Goal: Task Accomplishment & Management: Use online tool/utility

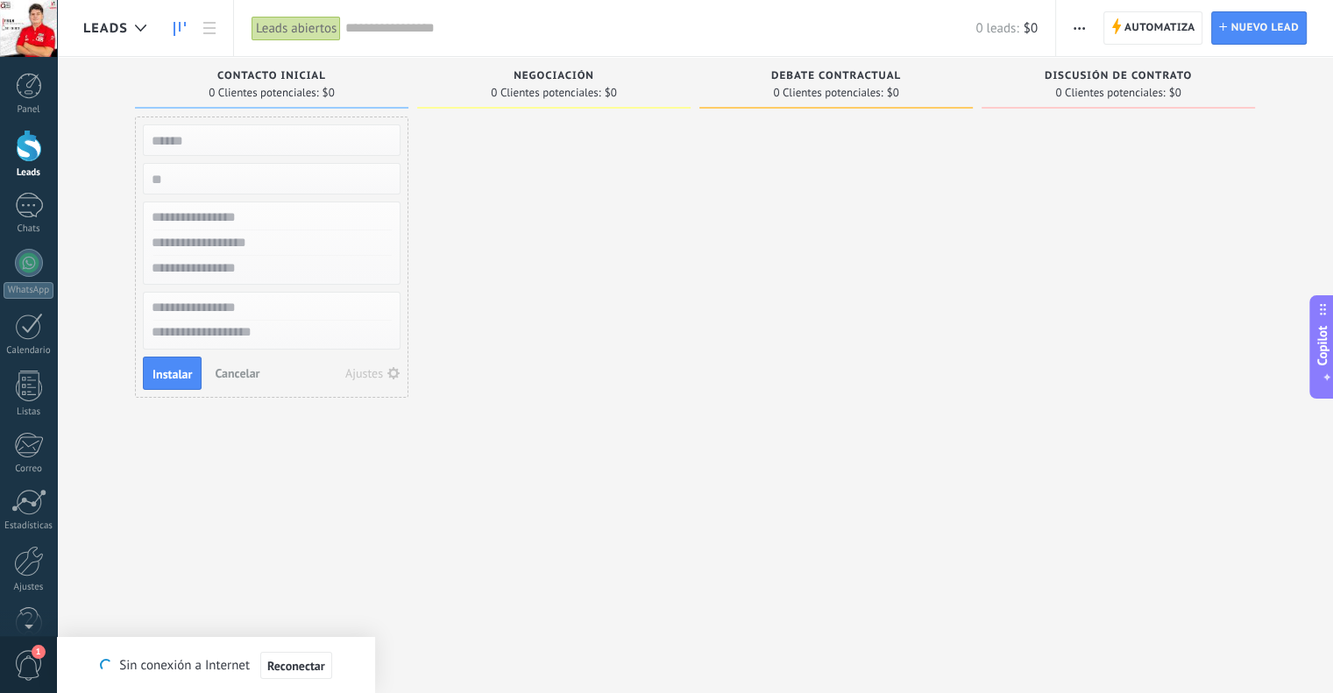
click at [237, 136] on input "text" at bounding box center [270, 140] width 256 height 25
type input "**********"
click at [249, 171] on input "numeric" at bounding box center [270, 178] width 256 height 25
click at [258, 223] on input "text" at bounding box center [270, 217] width 256 height 25
click at [250, 138] on input "**********" at bounding box center [270, 140] width 256 height 25
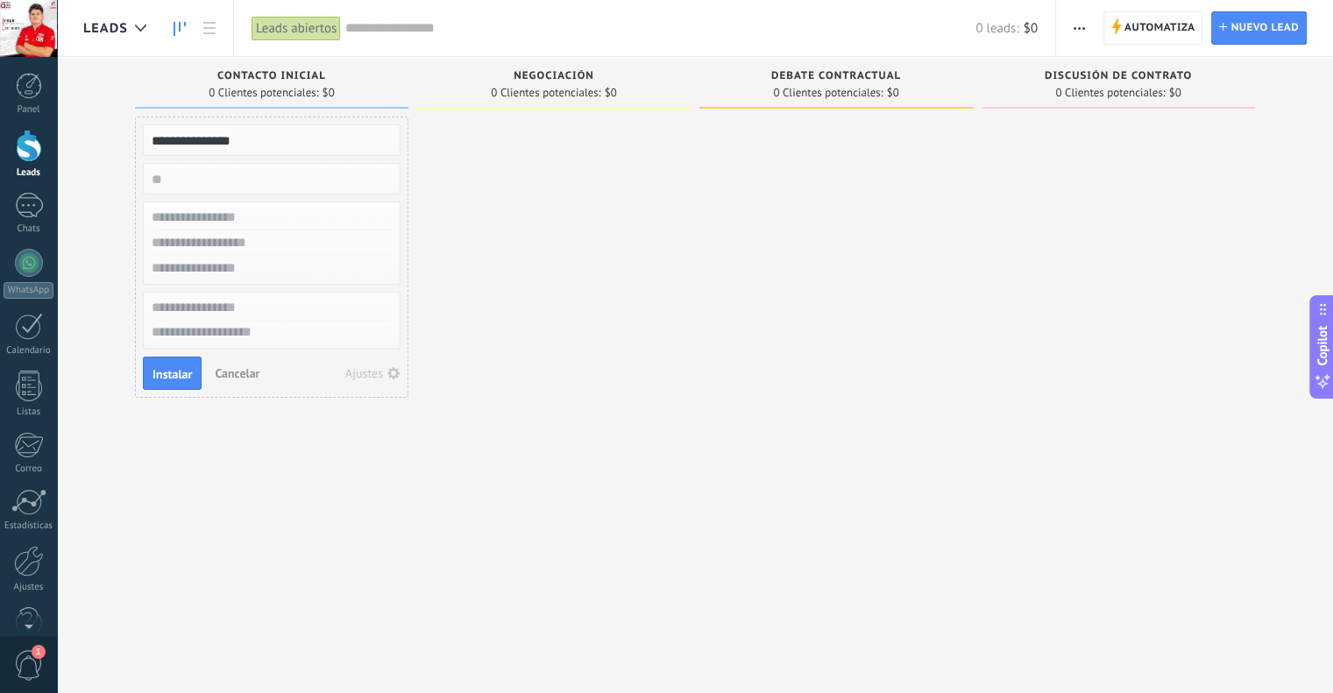
drag, startPoint x: 250, startPoint y: 138, endPoint x: 151, endPoint y: 145, distance: 99.2
click at [151, 145] on input "**********" at bounding box center [270, 140] width 256 height 25
click at [194, 213] on input "text" at bounding box center [270, 217] width 256 height 25
paste input "**********"
type input "**********"
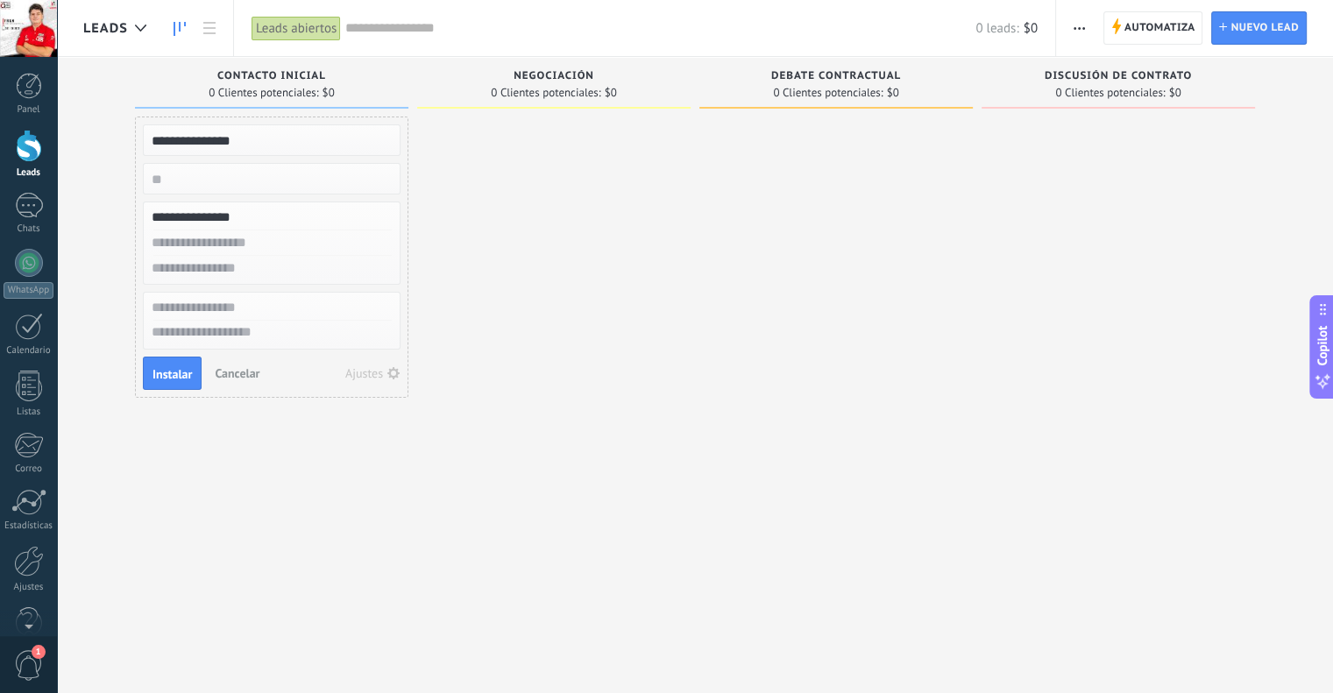
drag, startPoint x: 270, startPoint y: 143, endPoint x: 120, endPoint y: 157, distance: 150.5
click at [120, 157] on div "**********" at bounding box center [707, 319] width 1249 height 524
click at [235, 142] on input "**********" at bounding box center [270, 140] width 256 height 25
type input "*"
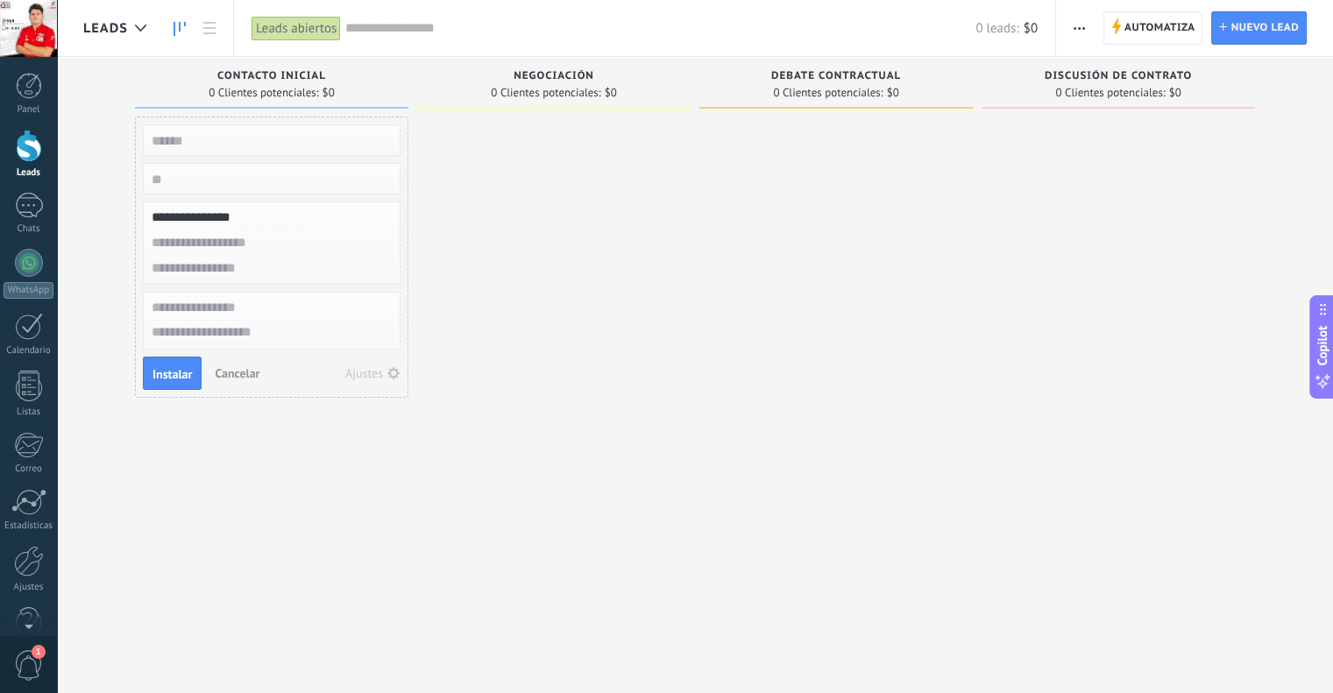
paste input "**********"
type input "**********"
click at [266, 247] on input "text" at bounding box center [270, 242] width 256 height 25
paste input "**********"
type input "**********"
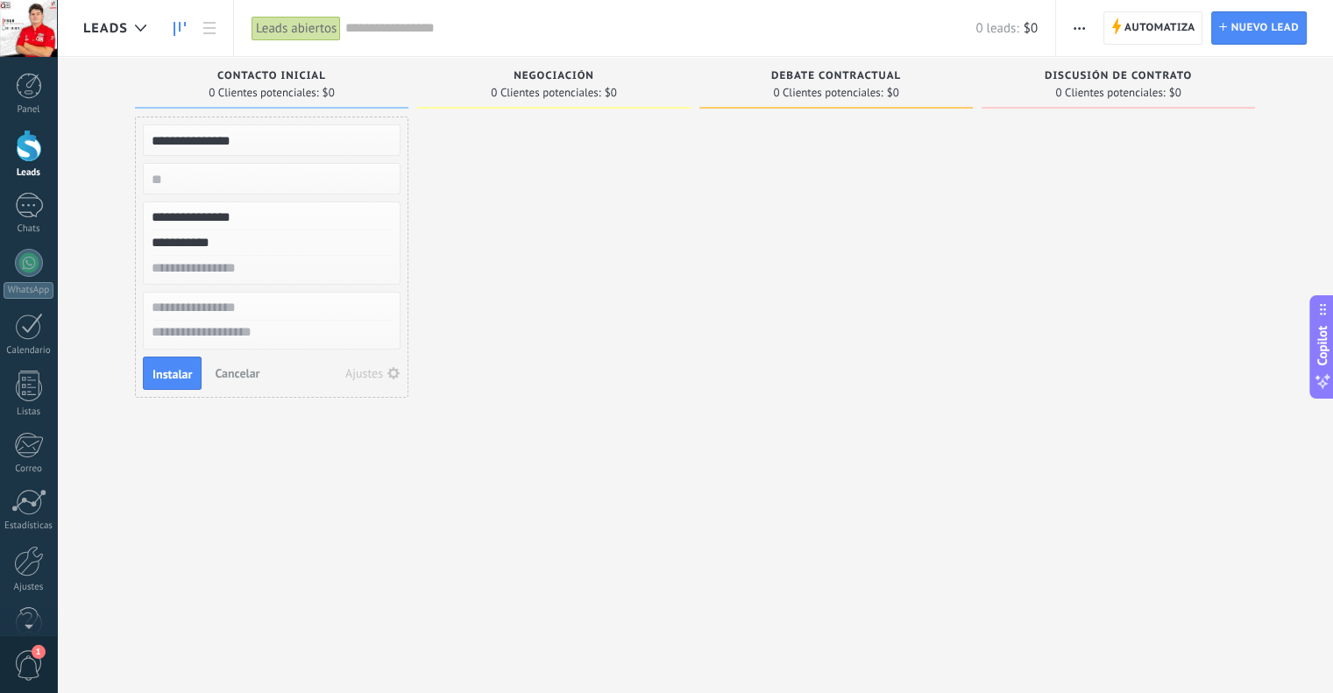
click at [242, 311] on input "text" at bounding box center [270, 307] width 256 height 25
type input "********"
click at [219, 333] on textarea at bounding box center [272, 333] width 256 height 25
paste textarea "**********"
type textarea "**********"
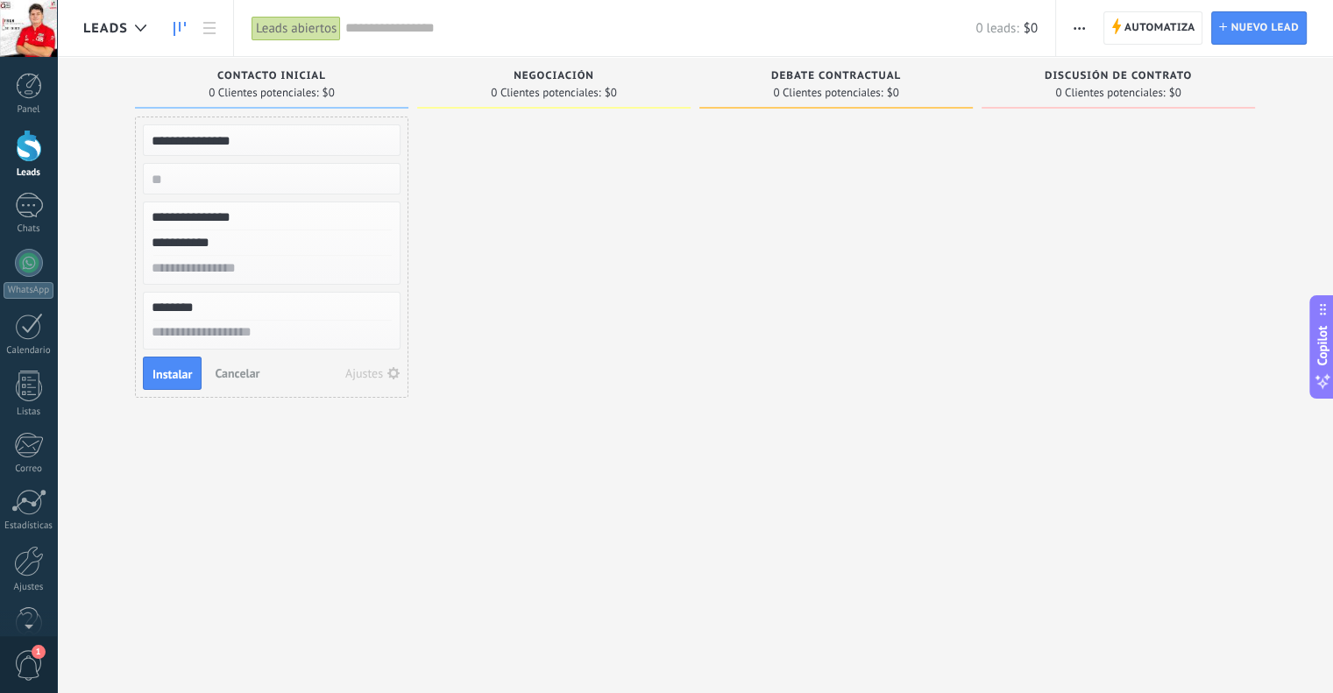
type textarea "**********"
click at [275, 454] on div "**********" at bounding box center [271, 349] width 273 height 464
click at [177, 393] on span "Instalar" at bounding box center [171, 389] width 39 height 12
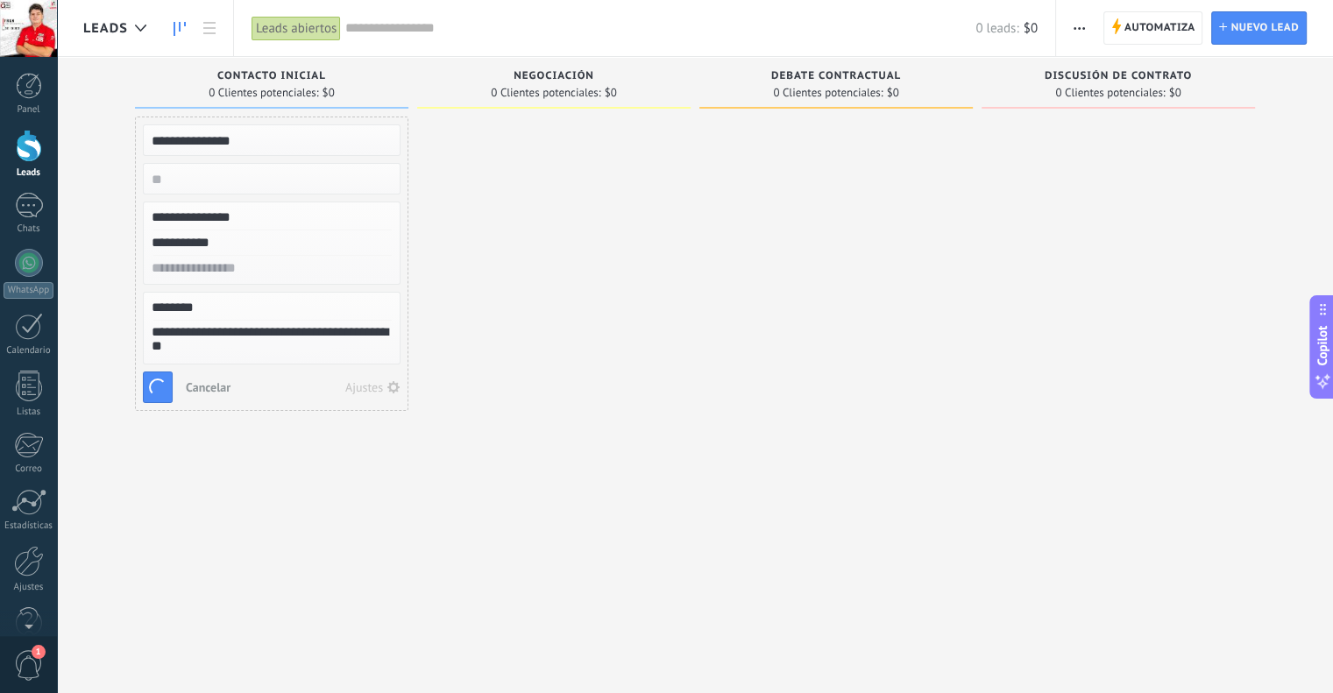
type textarea "**********"
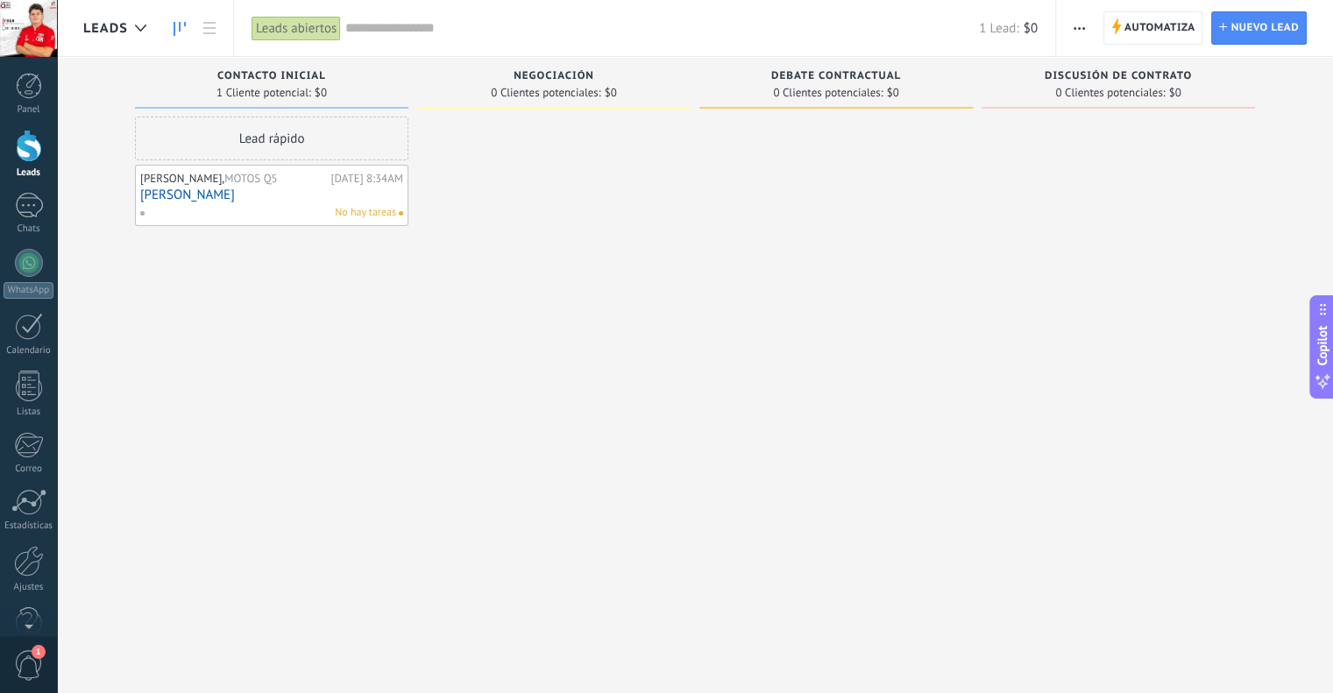
scroll to position [17, 0]
click at [394, 180] on div "[DATE] 8:34AM" at bounding box center [367, 179] width 72 height 14
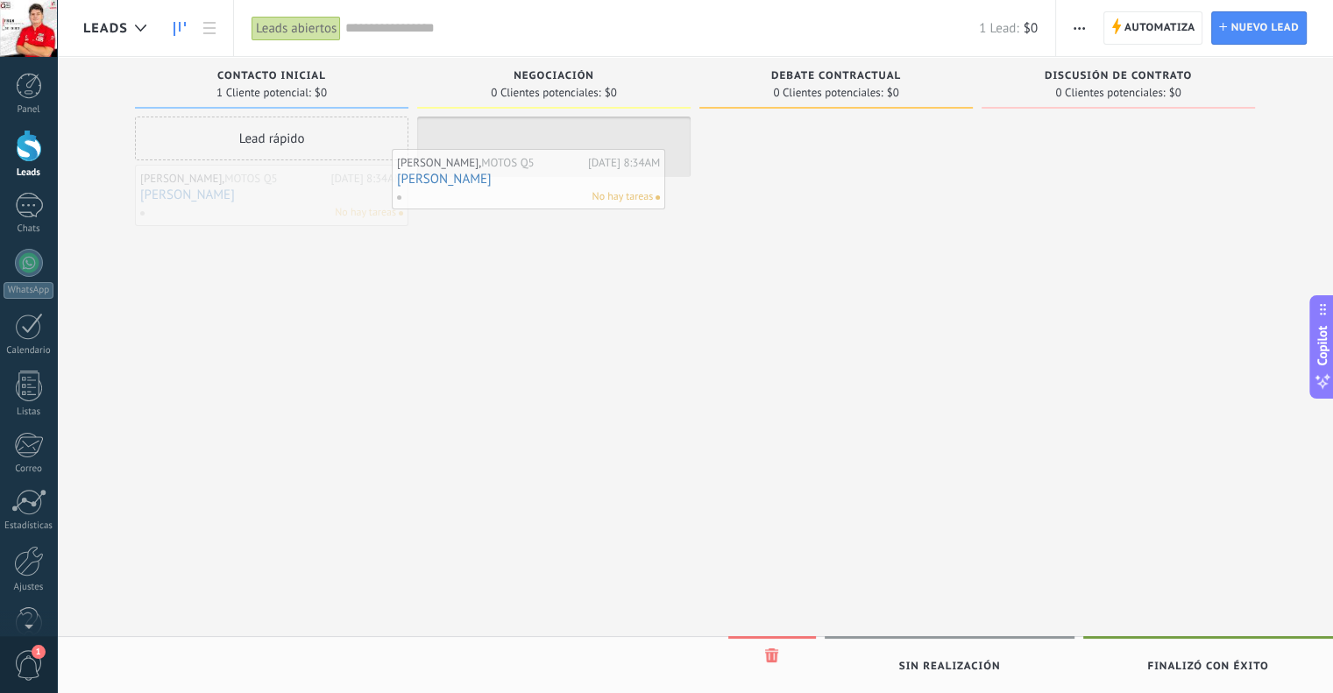
drag, startPoint x: 378, startPoint y: 190, endPoint x: 634, endPoint y: 174, distance: 257.2
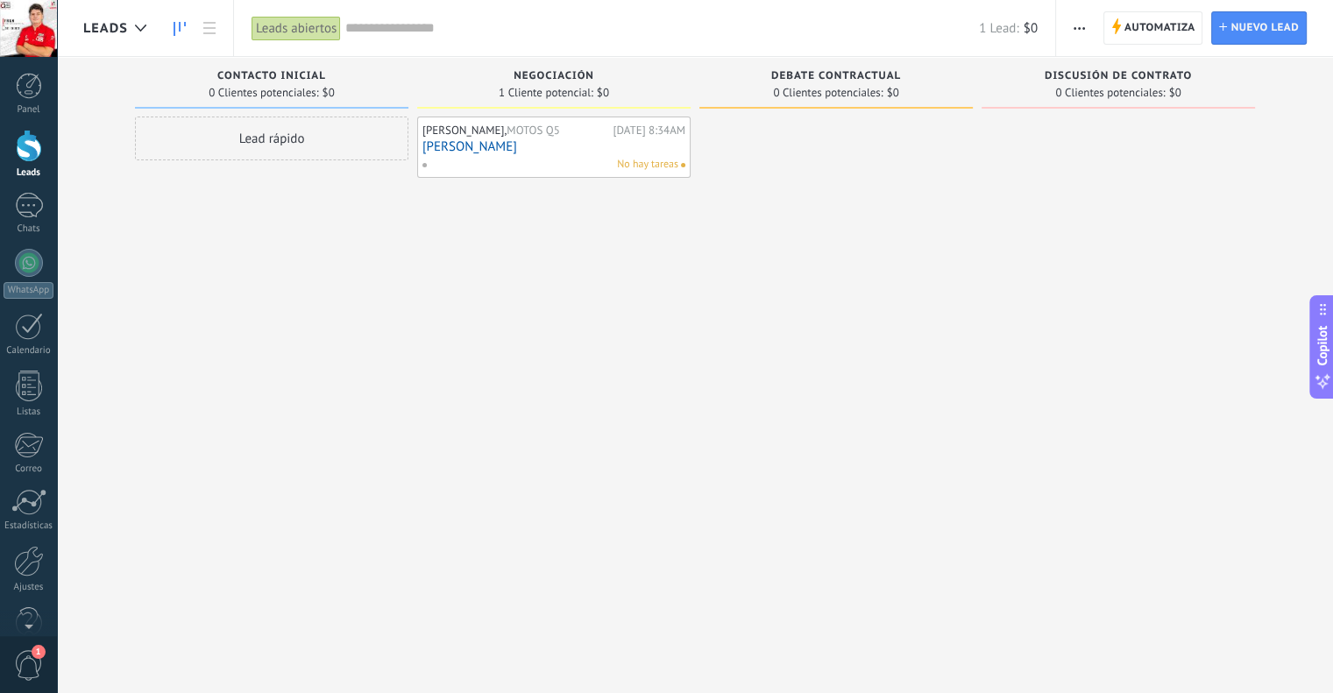
click at [888, 80] on span "Debate contractual" at bounding box center [836, 76] width 130 height 12
click at [889, 74] on span "Debate contractual" at bounding box center [836, 76] width 130 height 12
click at [1158, 92] on span "0 Clientes potenciales:" at bounding box center [1110, 93] width 110 height 11
drag, startPoint x: 900, startPoint y: 58, endPoint x: 883, endPoint y: 71, distance: 21.2
click at [896, 60] on div "Debate contractual 0 Clientes potenciales: $0" at bounding box center [835, 83] width 273 height 52
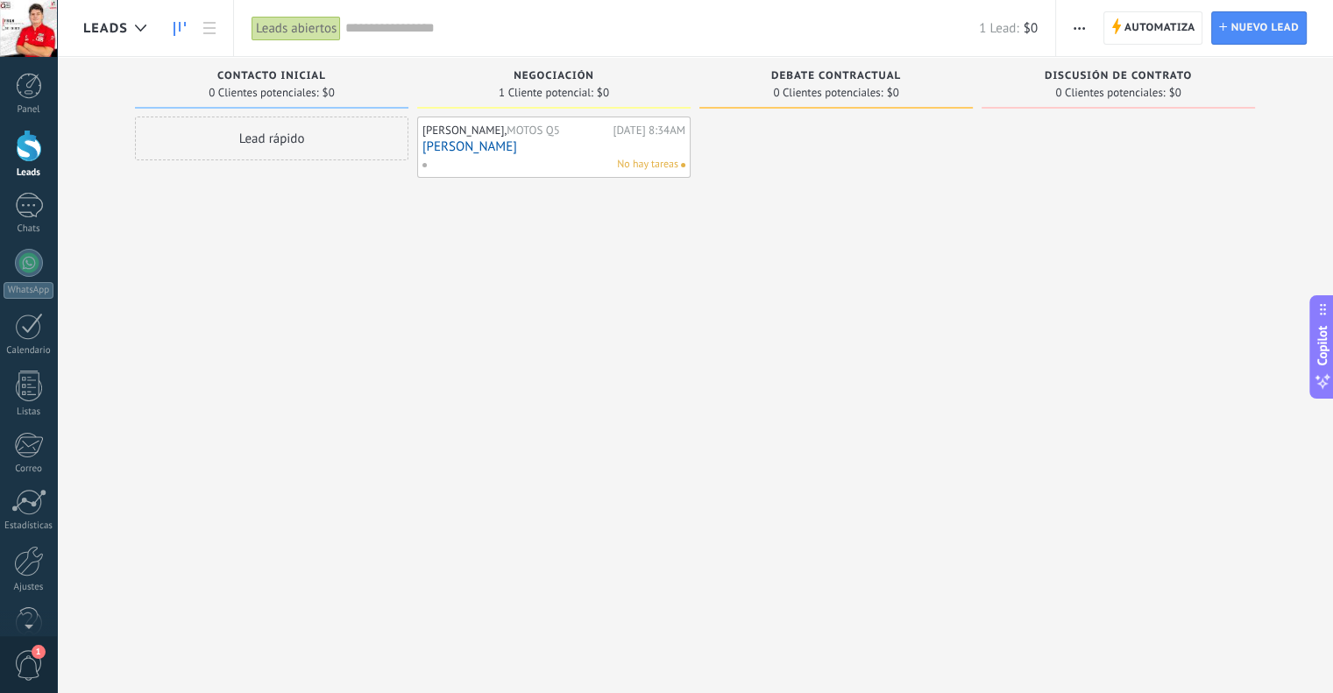
click at [881, 73] on span "Debate contractual" at bounding box center [836, 76] width 130 height 12
click at [869, 139] on div at bounding box center [835, 349] width 273 height 464
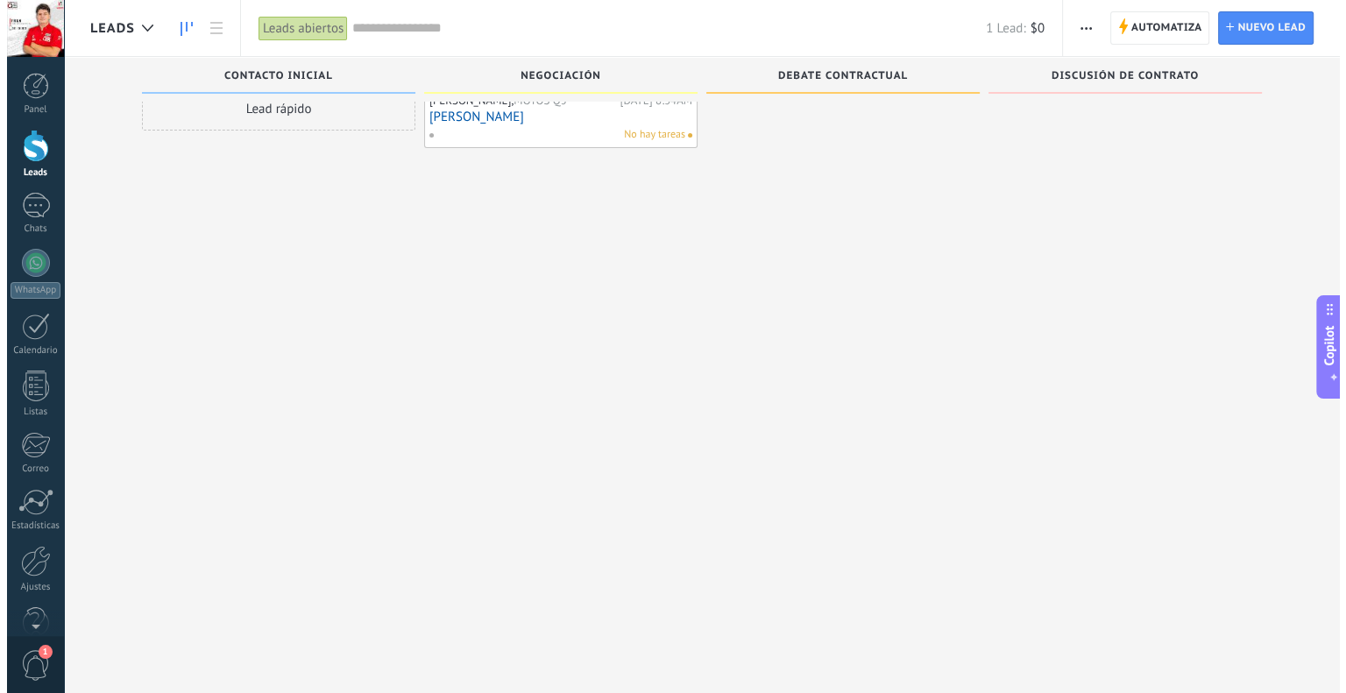
scroll to position [0, 0]
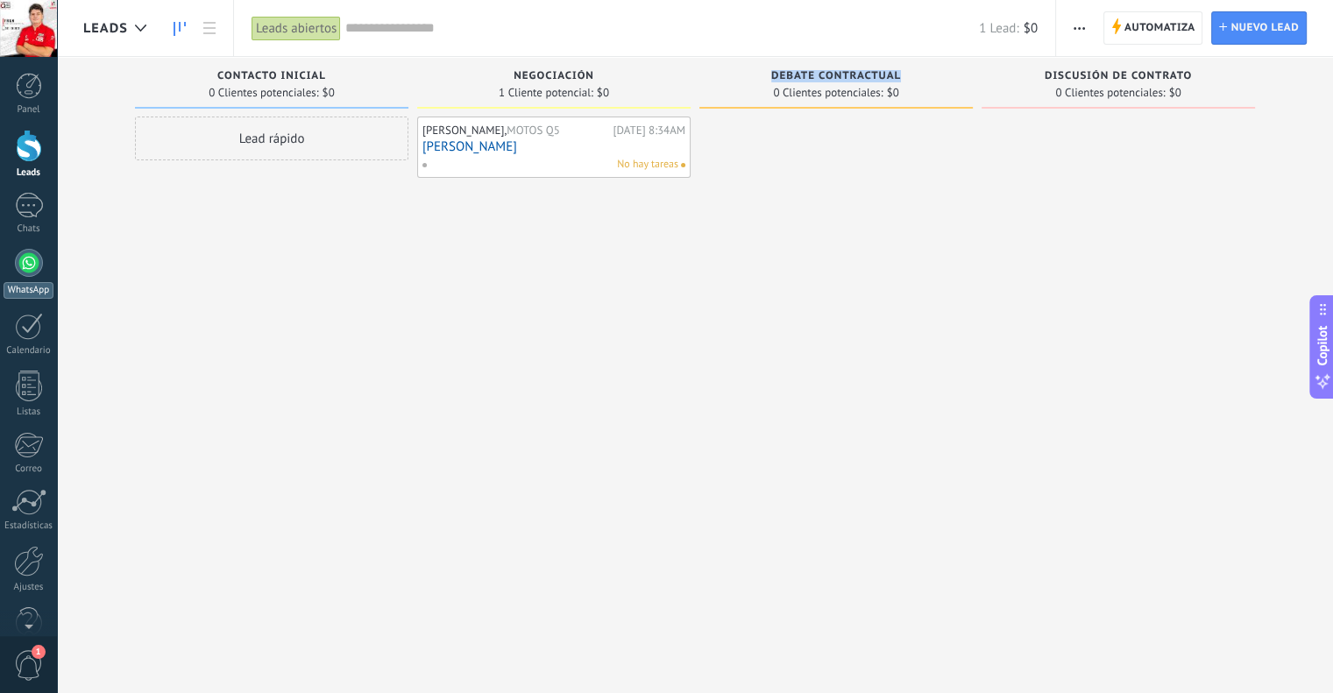
click at [28, 269] on div at bounding box center [29, 263] width 28 height 28
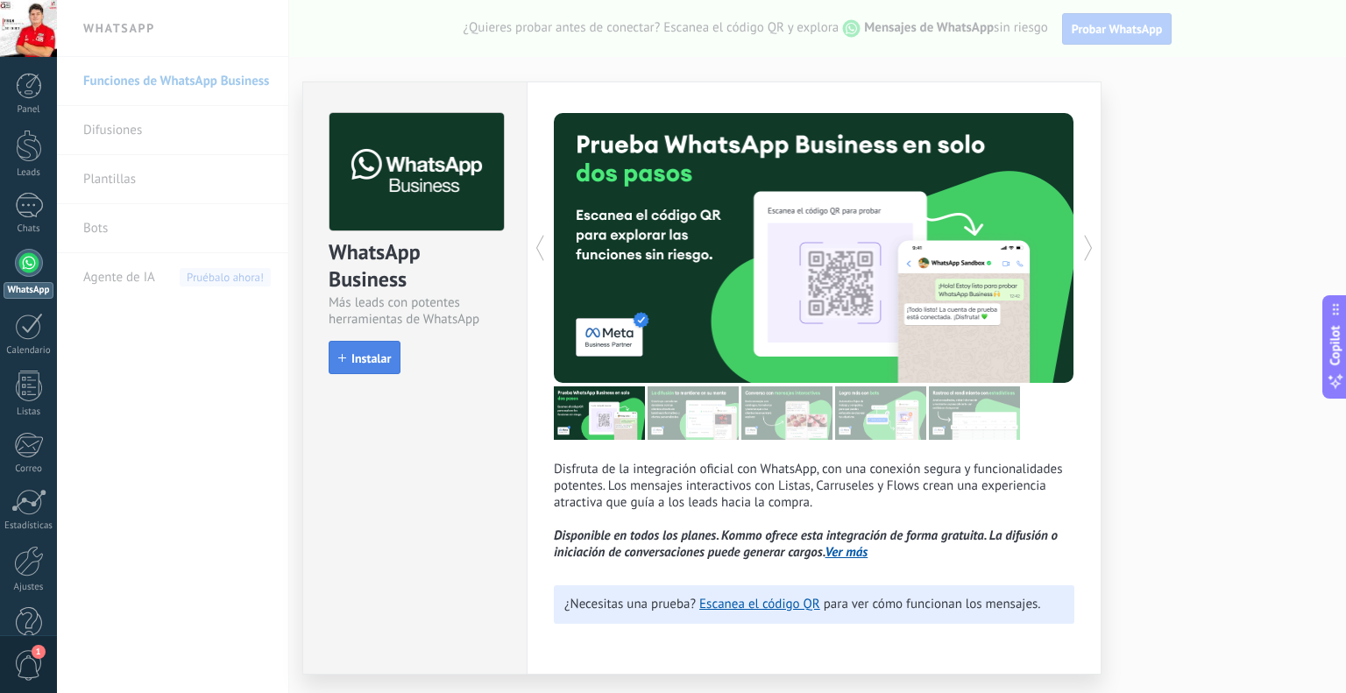
click at [361, 367] on button "Instalar" at bounding box center [365, 357] width 72 height 33
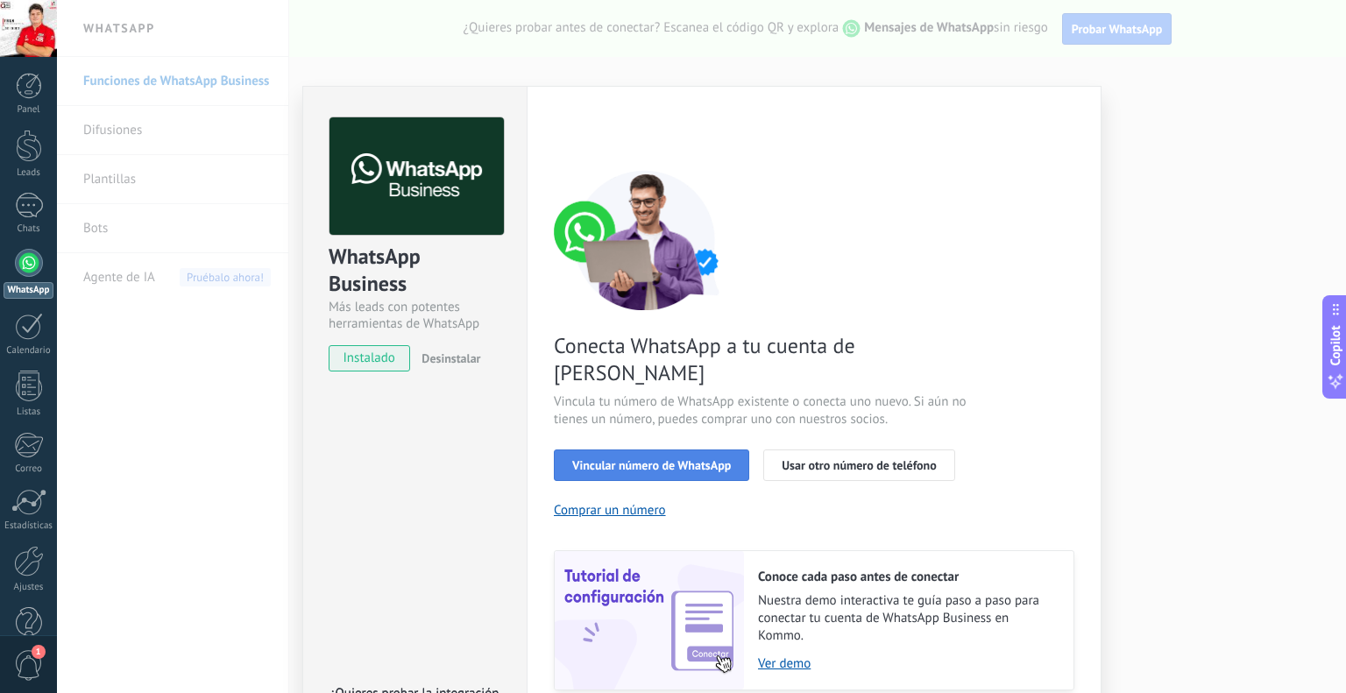
click at [682, 459] on span "Vincular número de WhatsApp" at bounding box center [651, 465] width 159 height 12
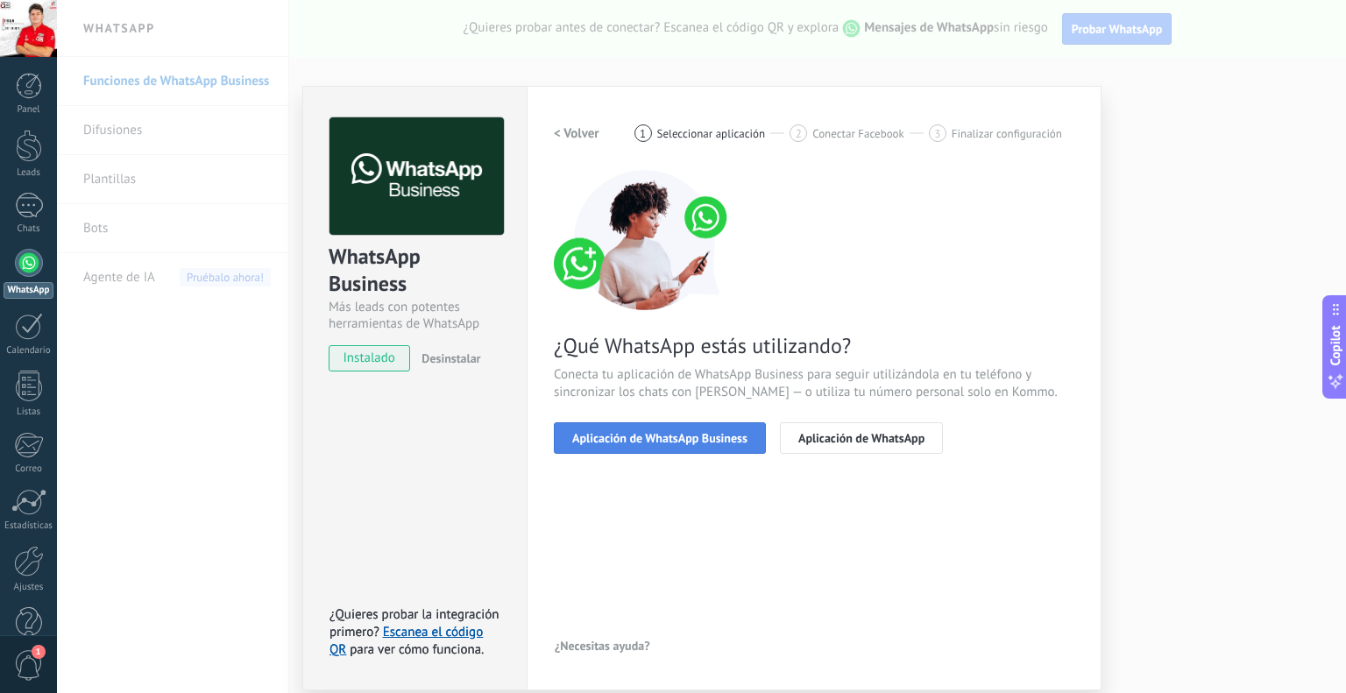
click at [720, 432] on span "Aplicación de WhatsApp Business" at bounding box center [659, 438] width 175 height 12
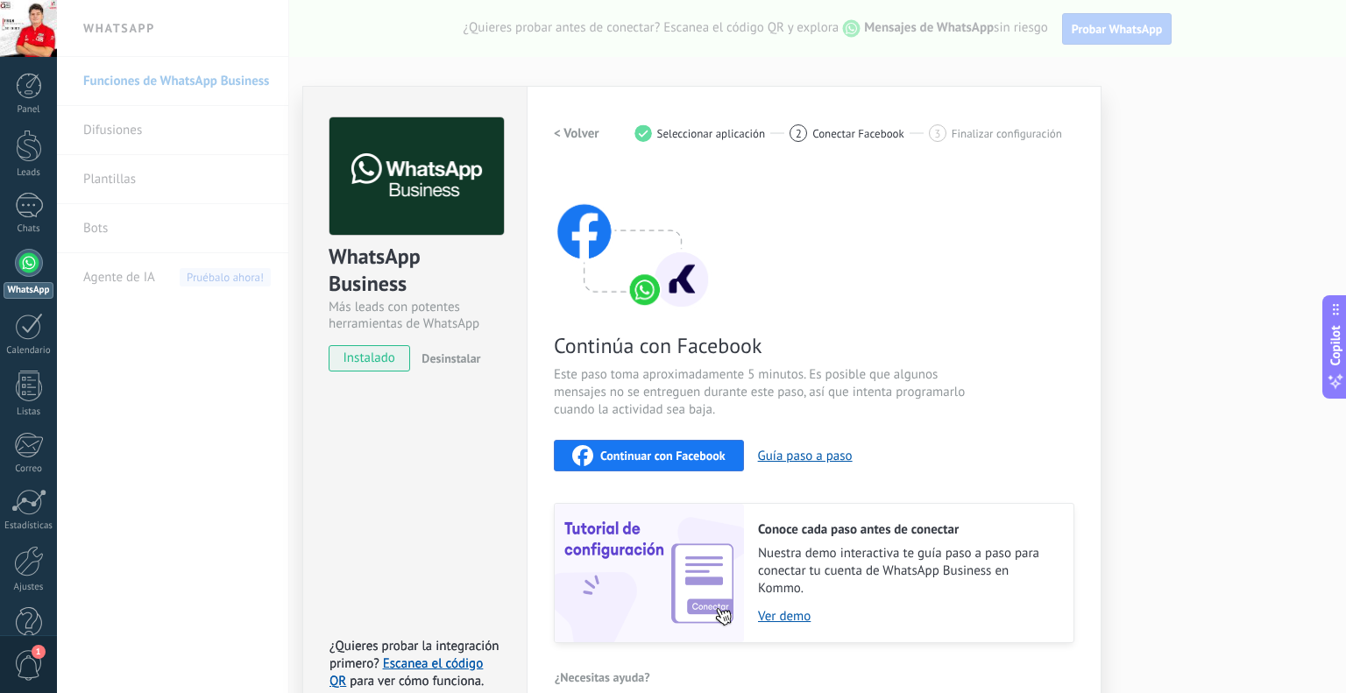
click at [577, 135] on h2 "< Volver" at bounding box center [577, 133] width 46 height 17
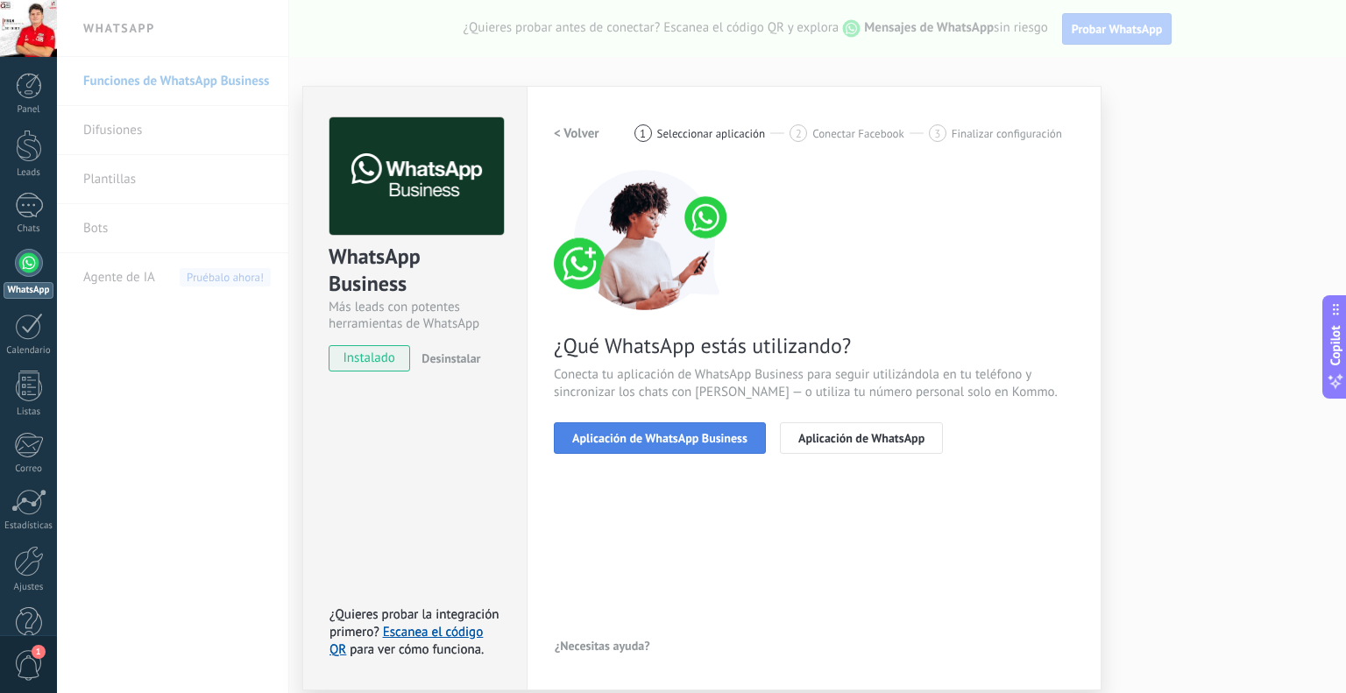
click at [692, 428] on button "Aplicación de WhatsApp Business" at bounding box center [660, 438] width 212 height 32
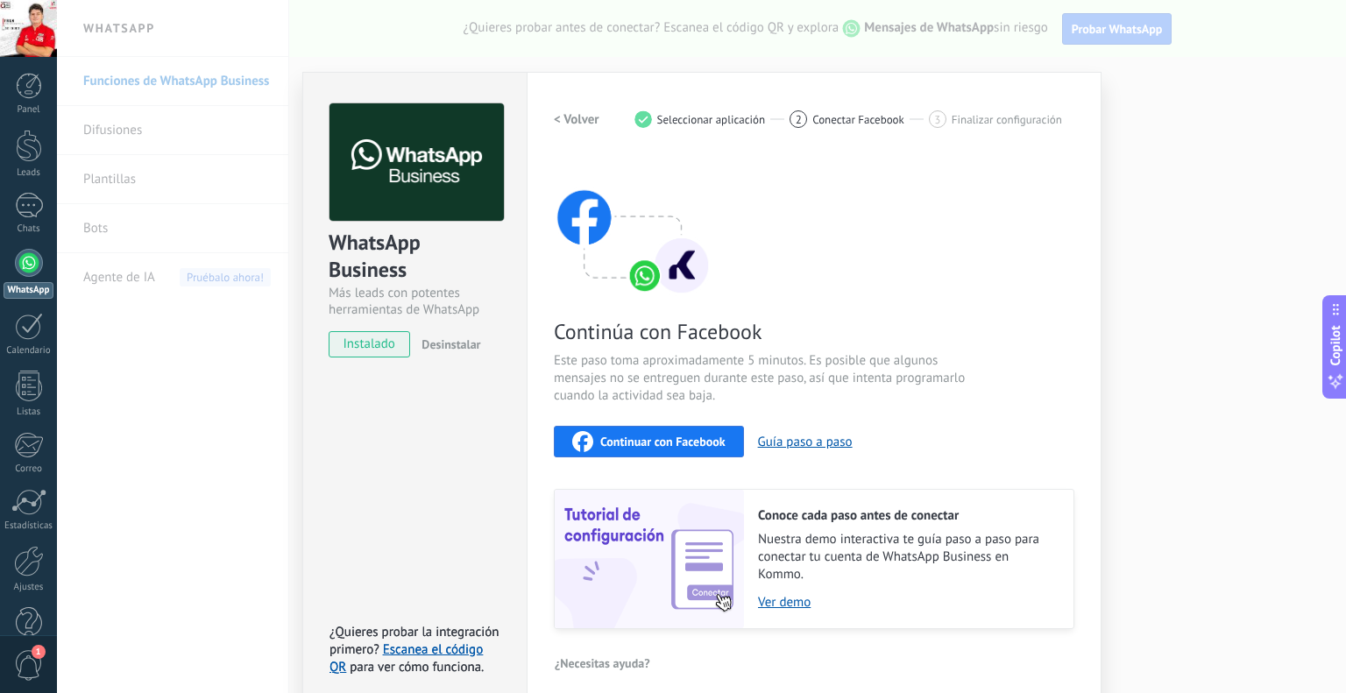
scroll to position [28, 0]
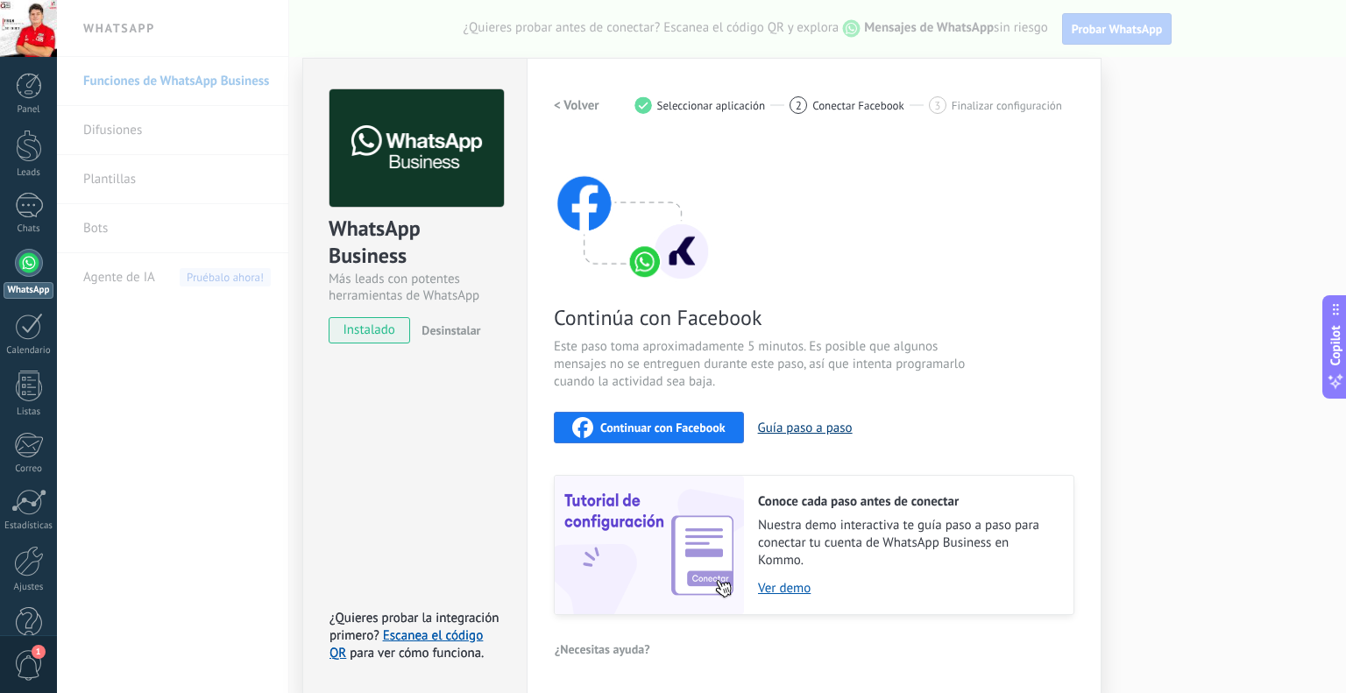
click at [792, 434] on button "Guía paso a paso" at bounding box center [805, 428] width 95 height 17
click at [689, 437] on button "Continuar con Facebook" at bounding box center [649, 428] width 190 height 32
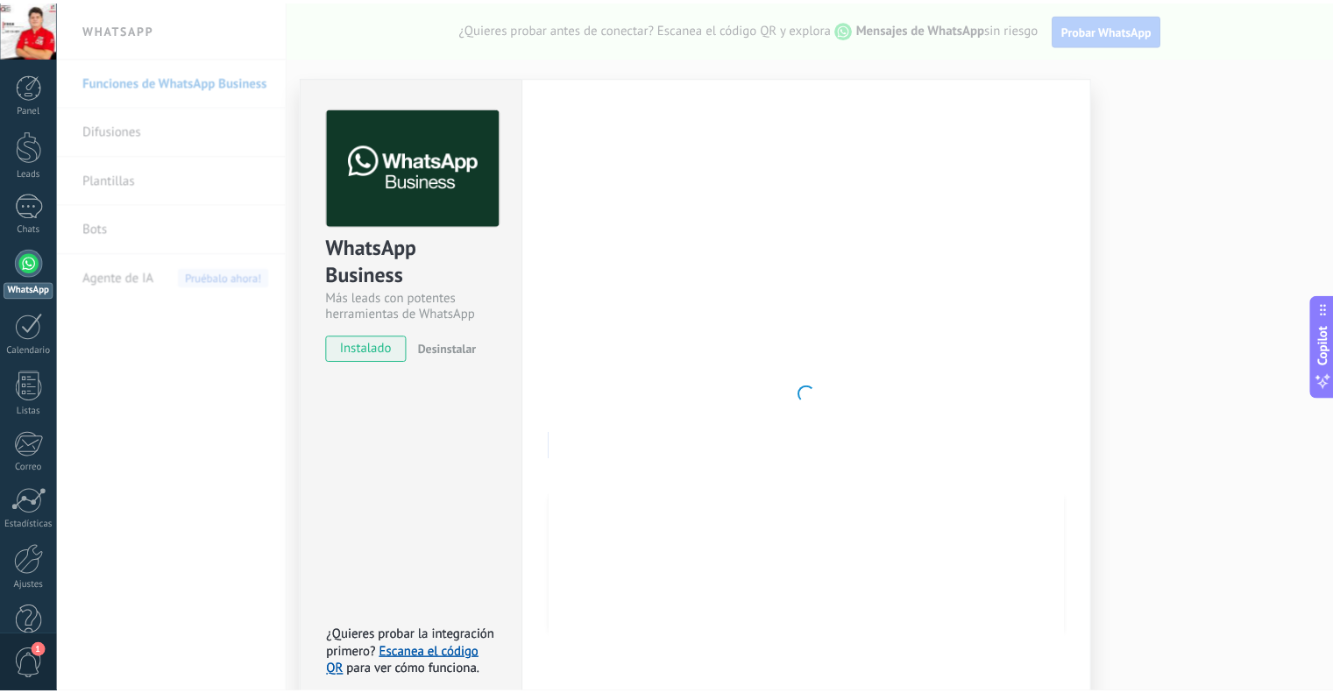
scroll to position [0, 0]
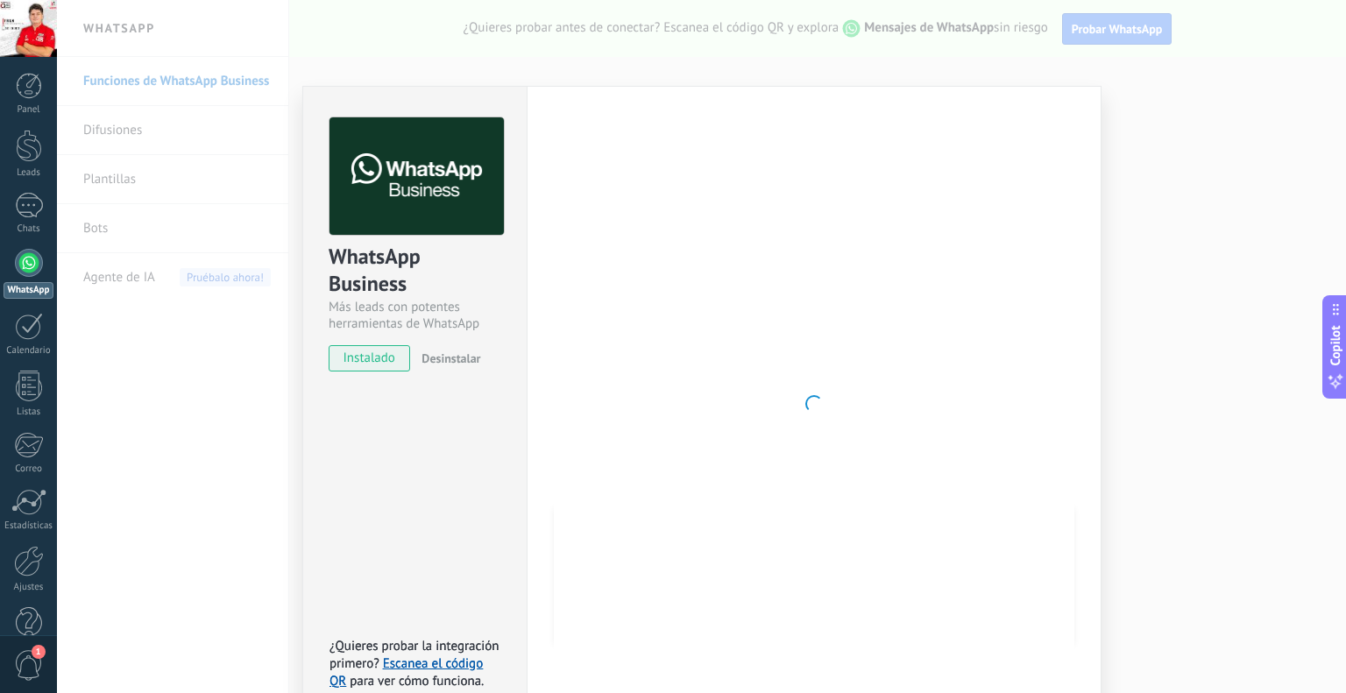
click at [1232, 77] on div "WhatsApp Business Más leads con potentes herramientas de WhatsApp instalado Des…" at bounding box center [701, 346] width 1289 height 693
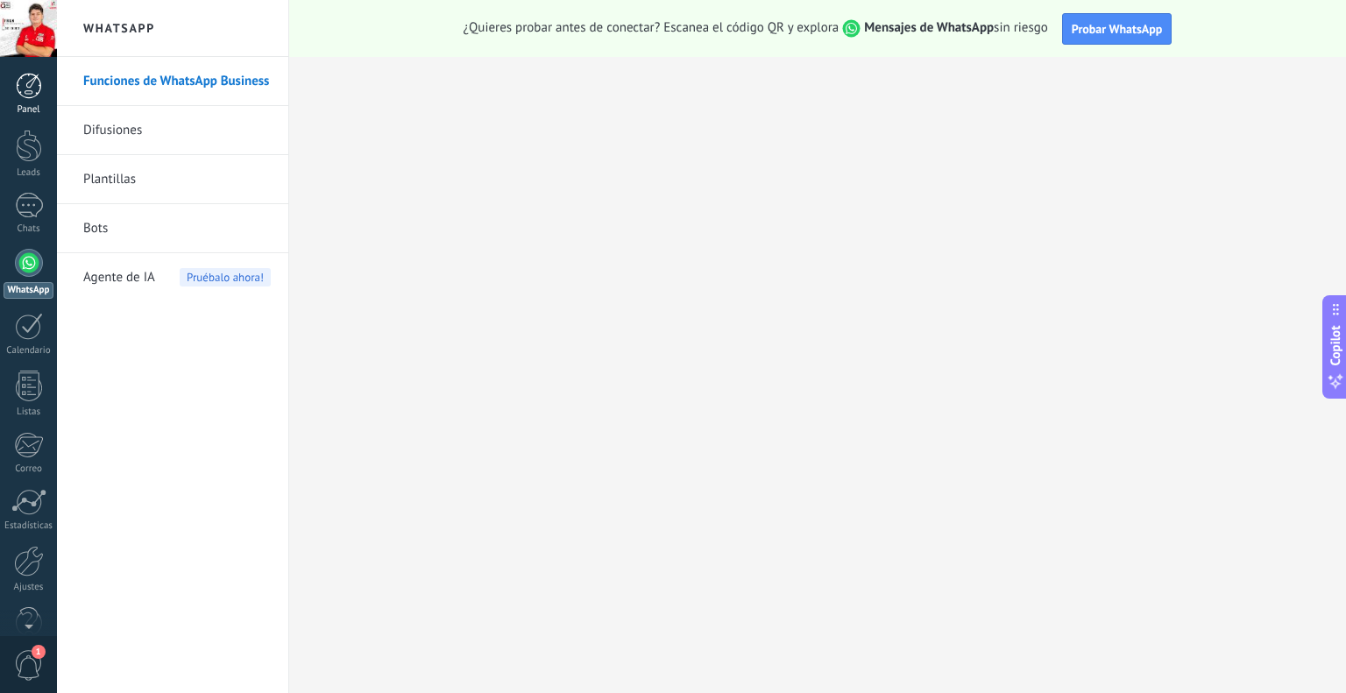
click at [32, 87] on div at bounding box center [29, 86] width 26 height 26
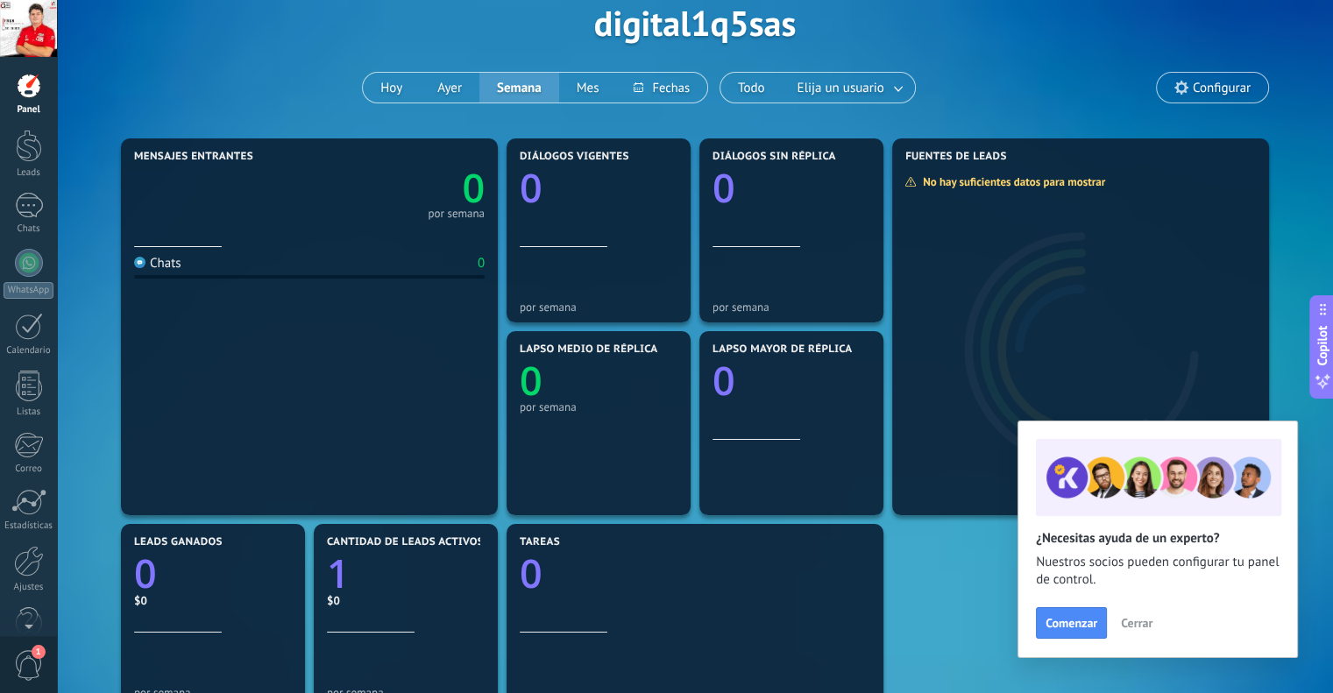
scroll to position [88, 0]
click at [28, 146] on div at bounding box center [29, 146] width 26 height 32
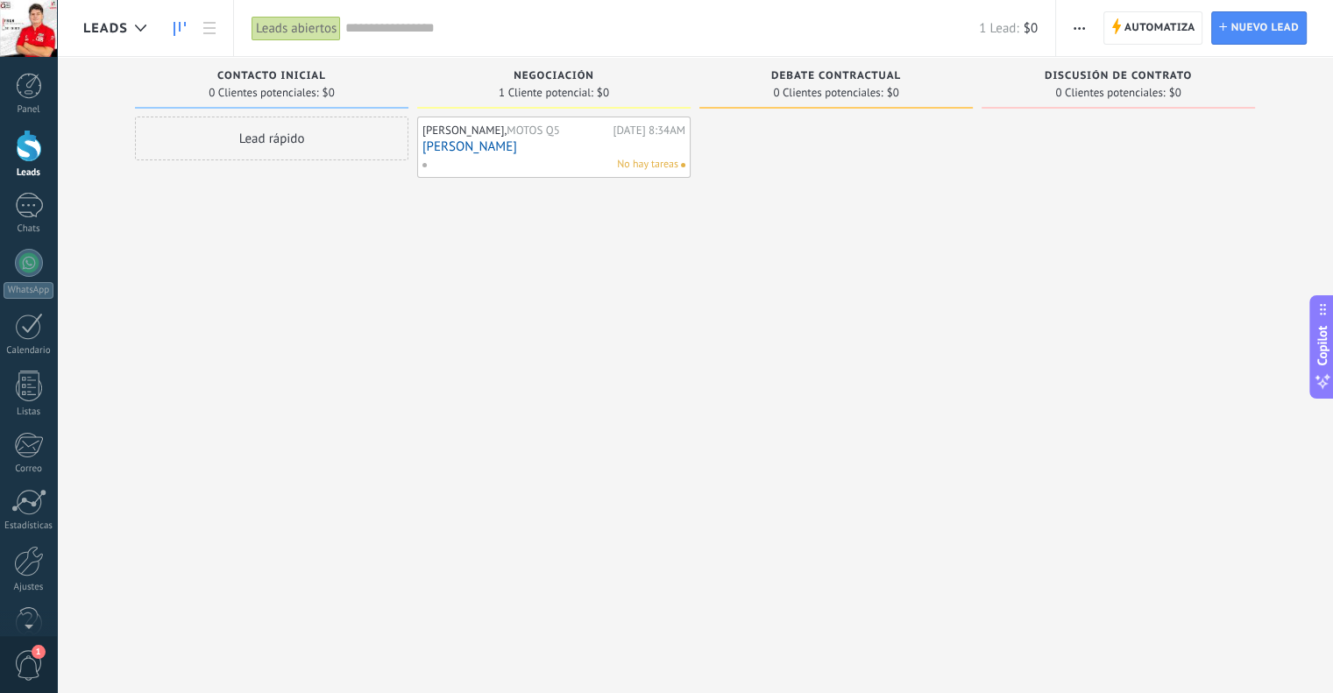
click at [580, 167] on div "No hay tareas" at bounding box center [549, 165] width 257 height 16
click at [499, 129] on div "[PERSON_NAME], MOTOS Q5" at bounding box center [515, 131] width 187 height 14
click at [512, 132] on span "MOTOS Q5" at bounding box center [532, 130] width 53 height 15
click at [324, 28] on div "Leads abiertos" at bounding box center [295, 28] width 89 height 25
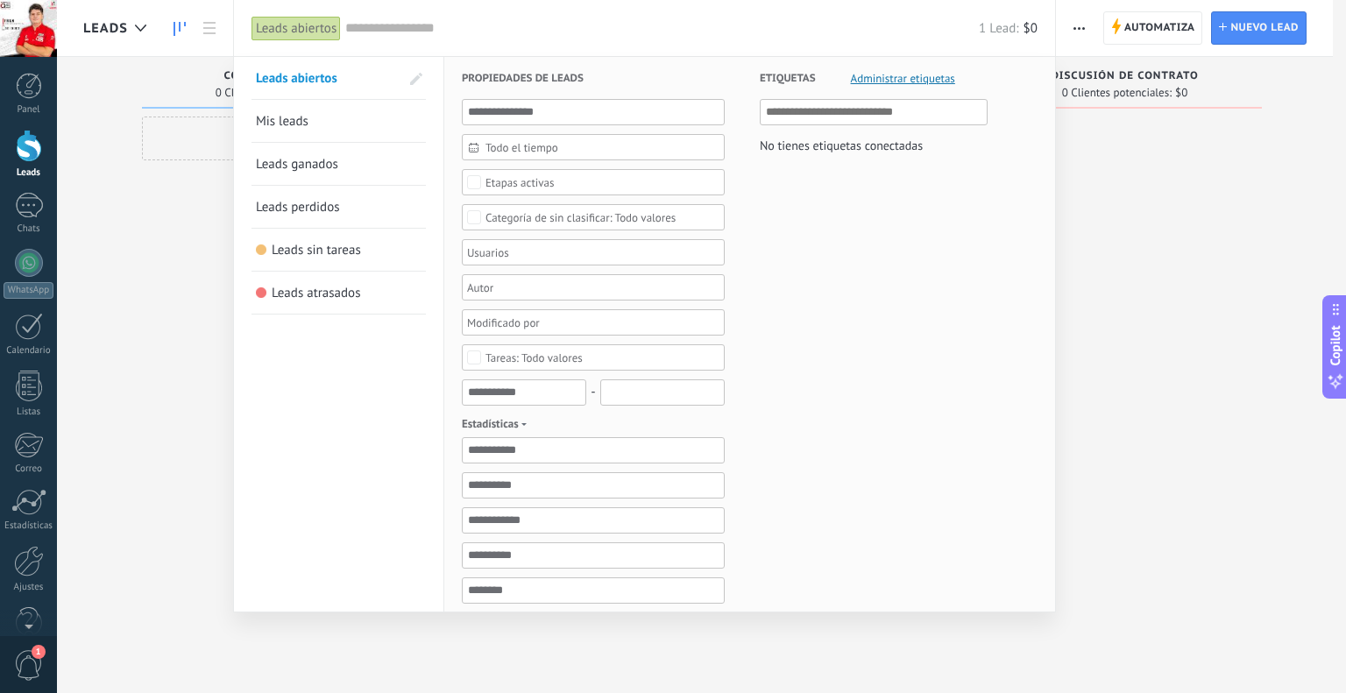
click at [343, 118] on link "Mis leads" at bounding box center [339, 121] width 166 height 42
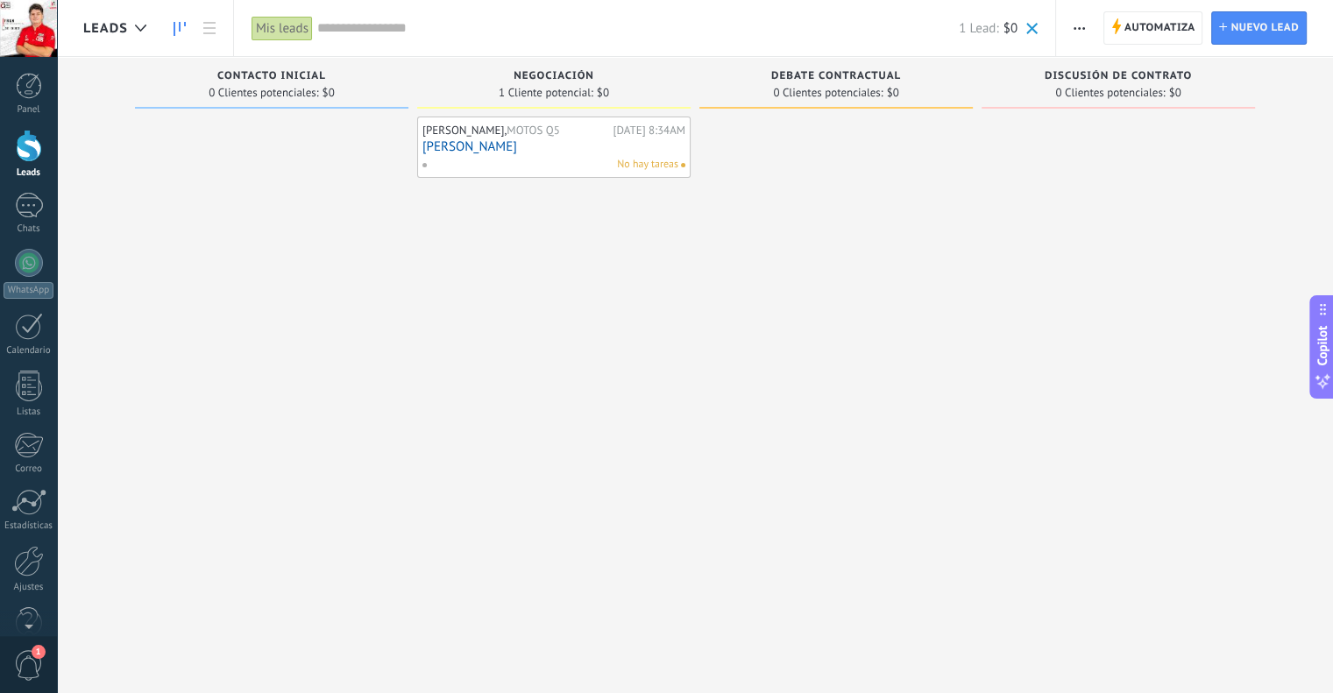
click at [522, 138] on div "[PERSON_NAME], MOTOS Q5 [DATE] 8:34AM [PERSON_NAME] No hay tareas" at bounding box center [553, 147] width 263 height 51
click at [460, 155] on div "[PERSON_NAME], MOTOS Q5 [DATE] 8:34AM [PERSON_NAME] No hay tareas" at bounding box center [553, 147] width 263 height 51
click at [460, 154] on div "[PERSON_NAME], MOTOS Q5 [DATE] 8:34AM [PERSON_NAME] No hay tareas" at bounding box center [553, 147] width 263 height 51
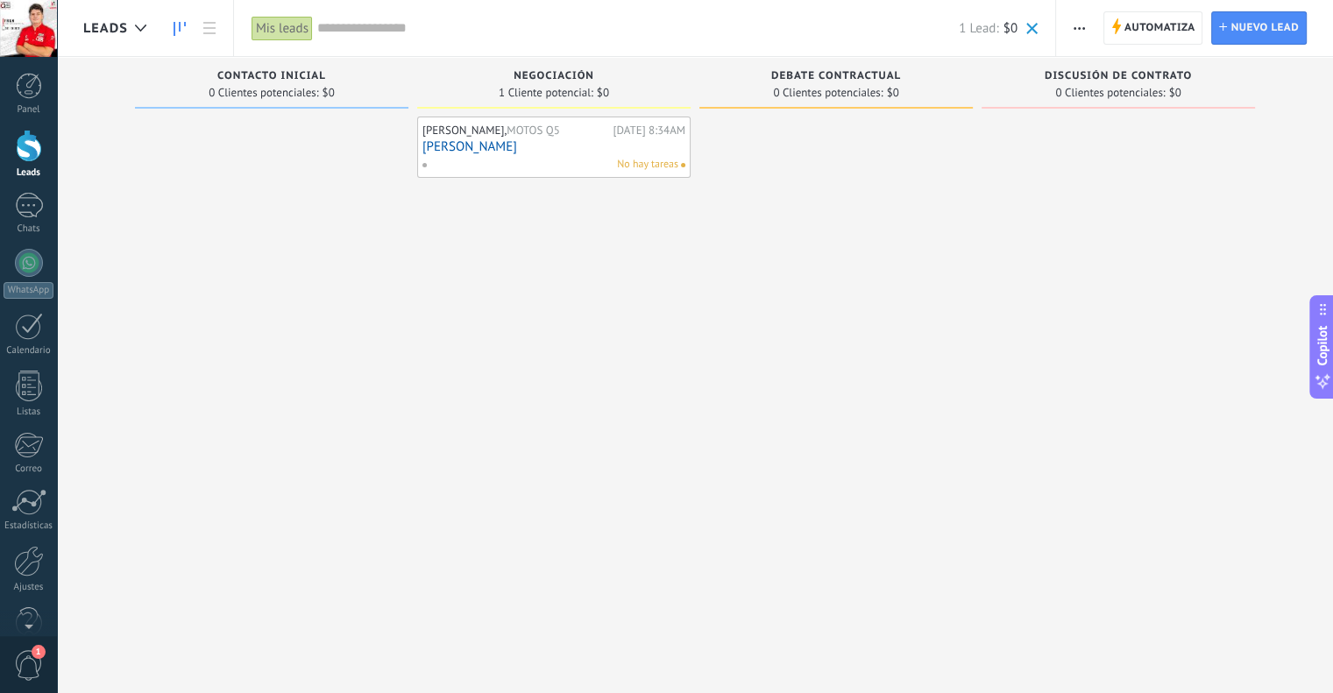
click at [460, 154] on div "[PERSON_NAME], MOTOS Q5 [DATE] 8:34AM [PERSON_NAME] No hay tareas" at bounding box center [553, 147] width 263 height 51
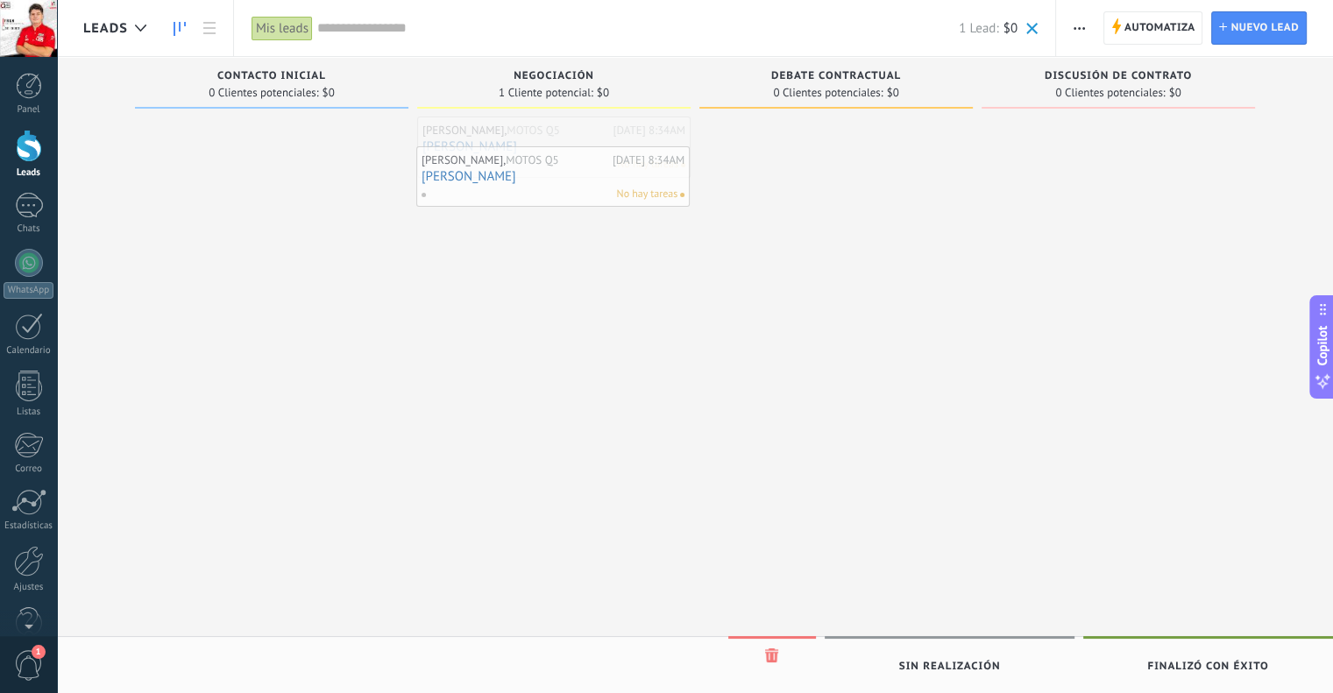
drag, startPoint x: 509, startPoint y: 141, endPoint x: 508, endPoint y: 171, distance: 29.8
drag, startPoint x: 508, startPoint y: 164, endPoint x: 508, endPoint y: 194, distance: 29.8
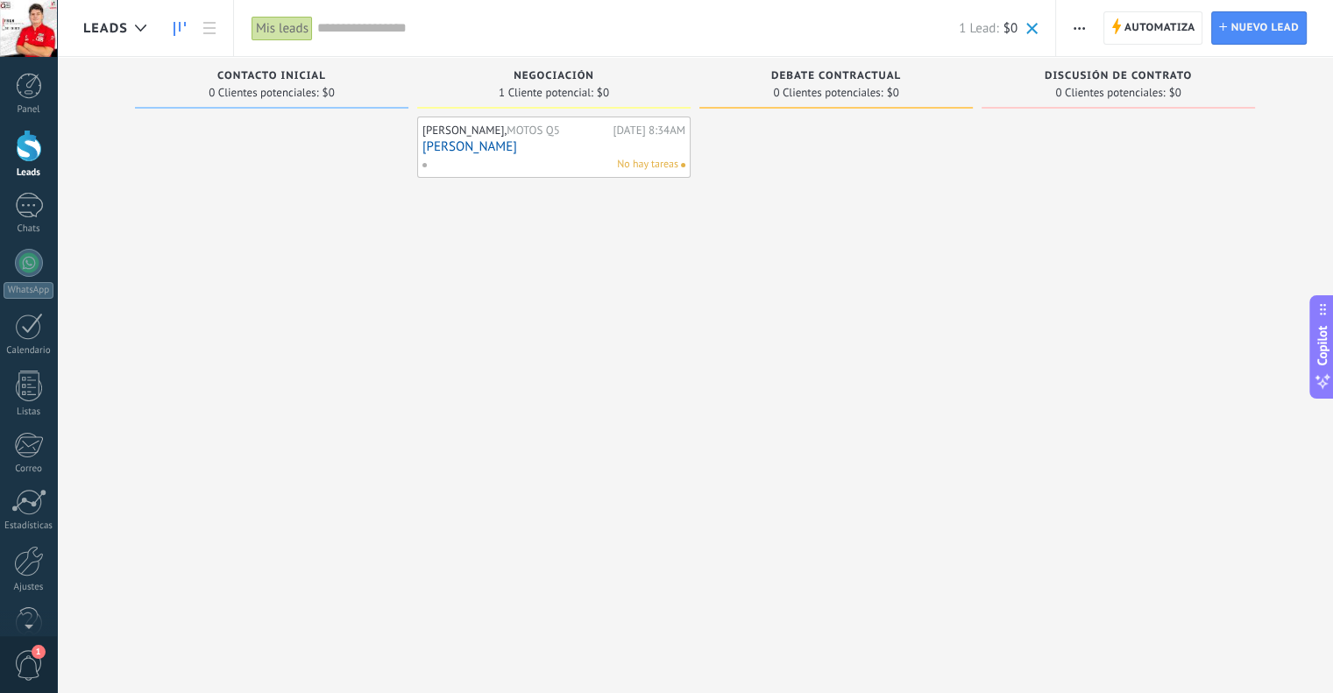
click at [240, 88] on span "0 Clientes potenciales:" at bounding box center [264, 93] width 110 height 11
click at [239, 131] on div at bounding box center [271, 349] width 273 height 464
click at [252, 79] on span "Contacto inicial" at bounding box center [271, 76] width 109 height 12
click at [265, 183] on div at bounding box center [271, 349] width 273 height 464
click at [645, 145] on link "[PERSON_NAME]" at bounding box center [553, 146] width 263 height 15
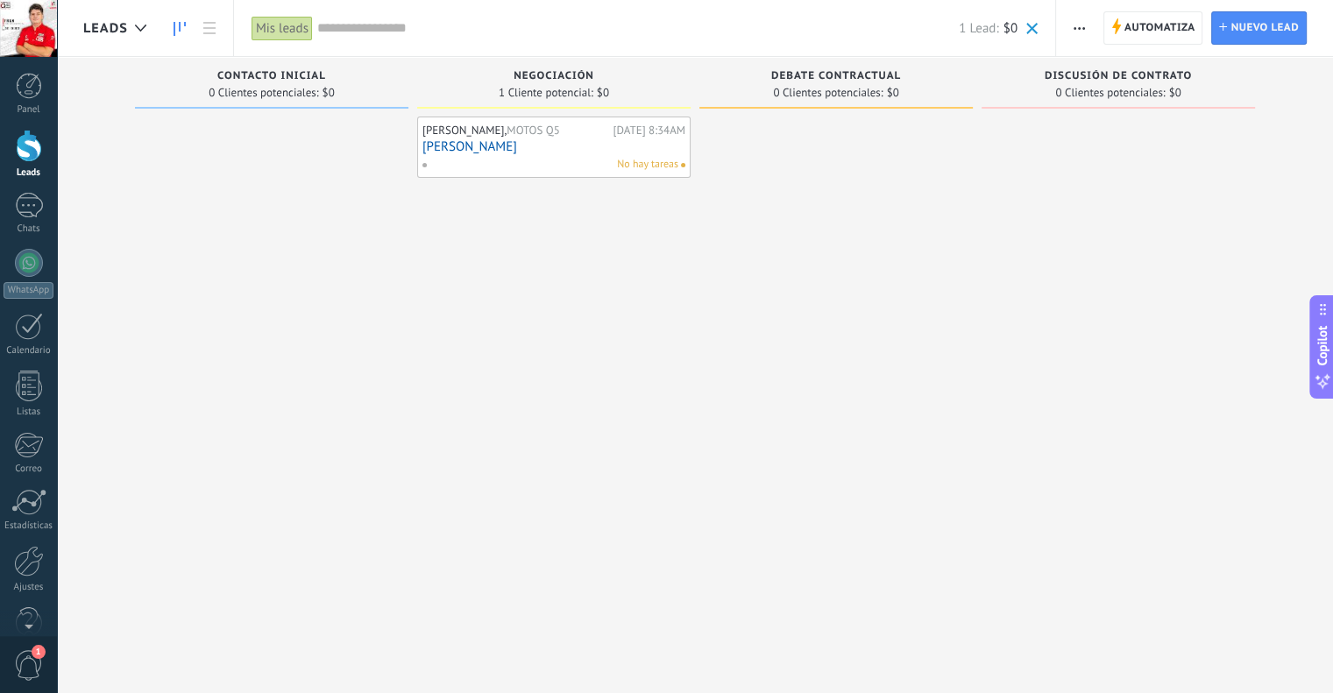
click at [645, 145] on link "[PERSON_NAME]" at bounding box center [553, 146] width 263 height 15
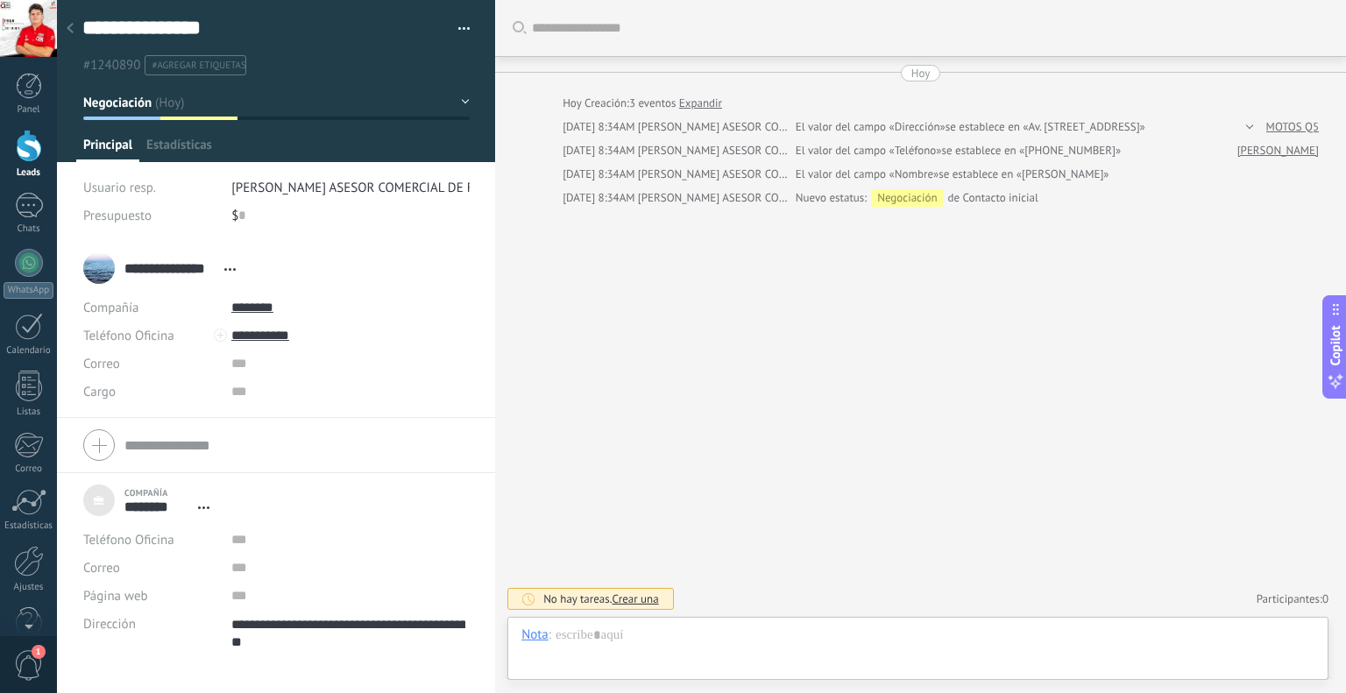
scroll to position [35, 0]
click at [102, 431] on div at bounding box center [275, 445] width 385 height 44
type textarea "**********"
type input "********"
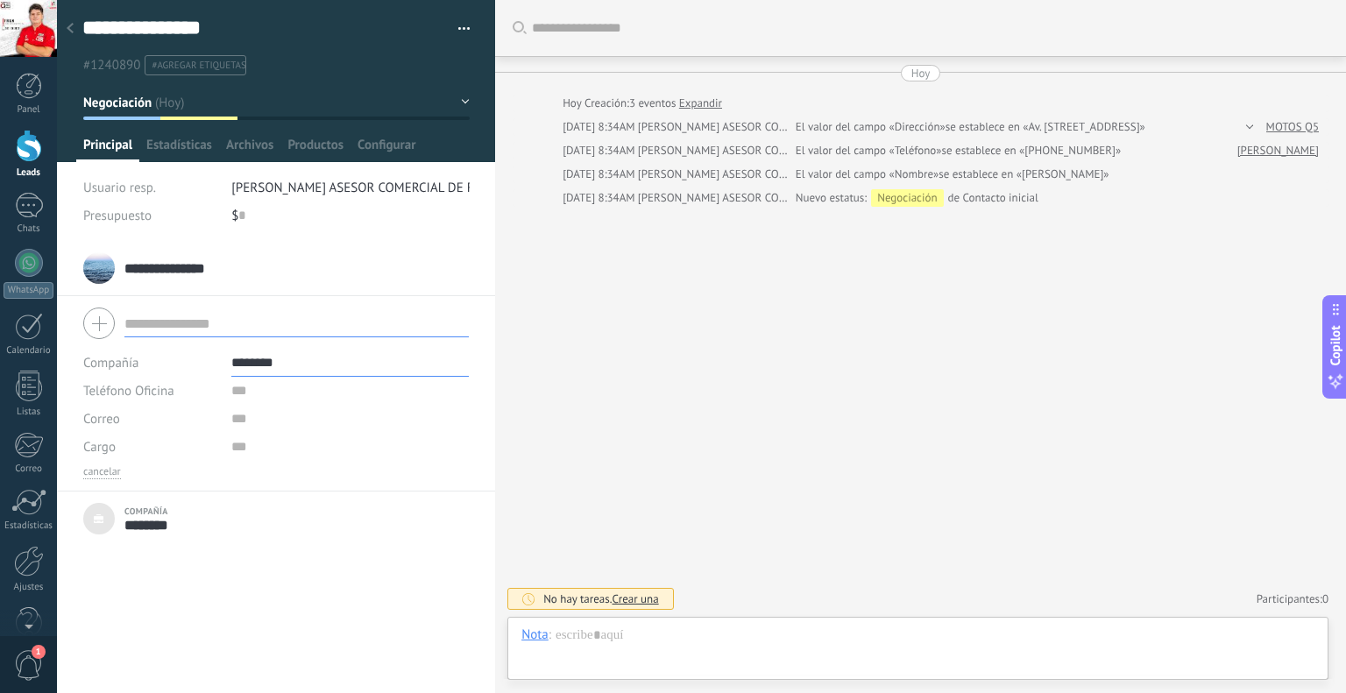
click at [97, 263] on div "**********" at bounding box center [149, 268] width 132 height 44
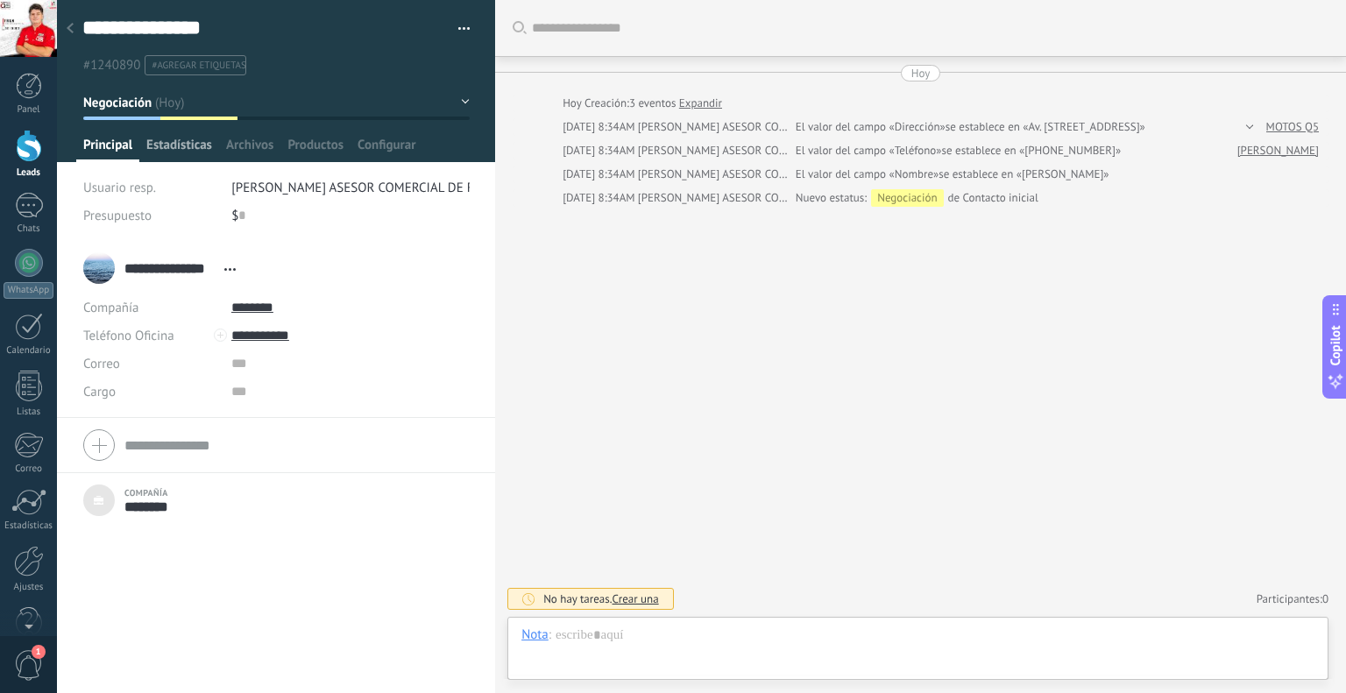
click at [180, 142] on span "Estadísticas" at bounding box center [179, 149] width 66 height 25
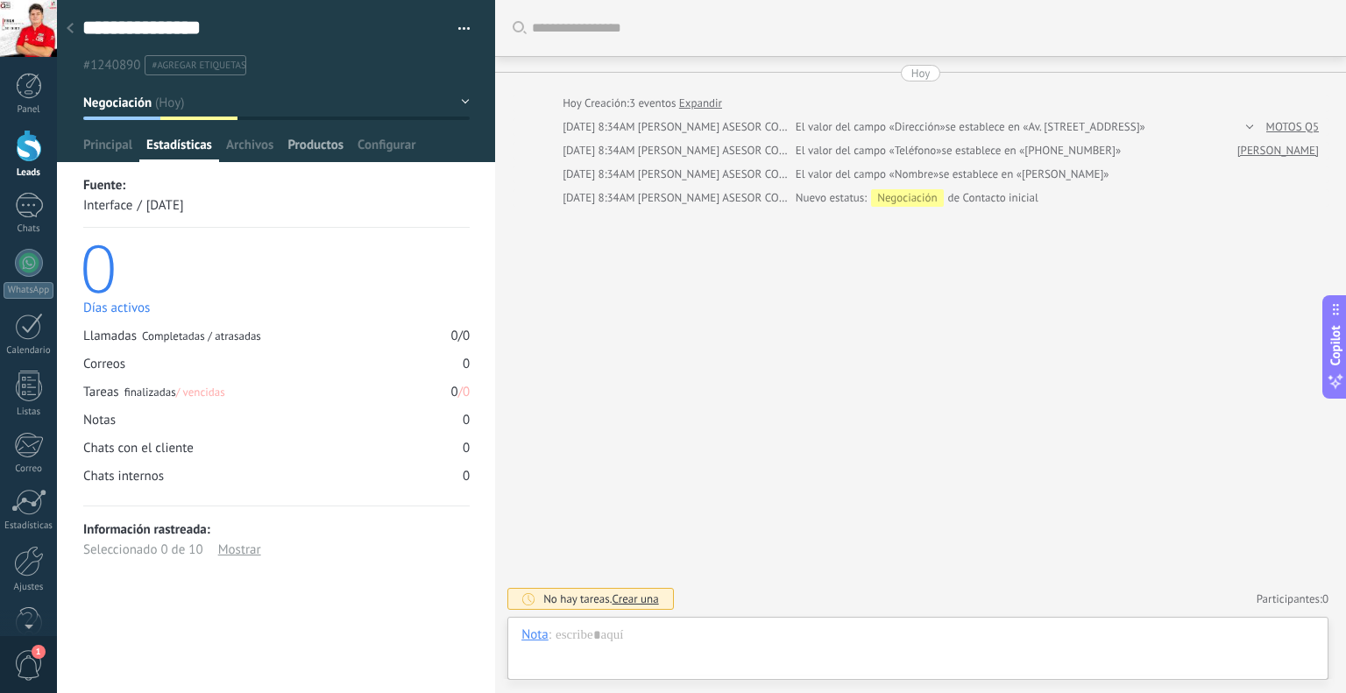
click at [302, 141] on span "Productos" at bounding box center [315, 149] width 56 height 25
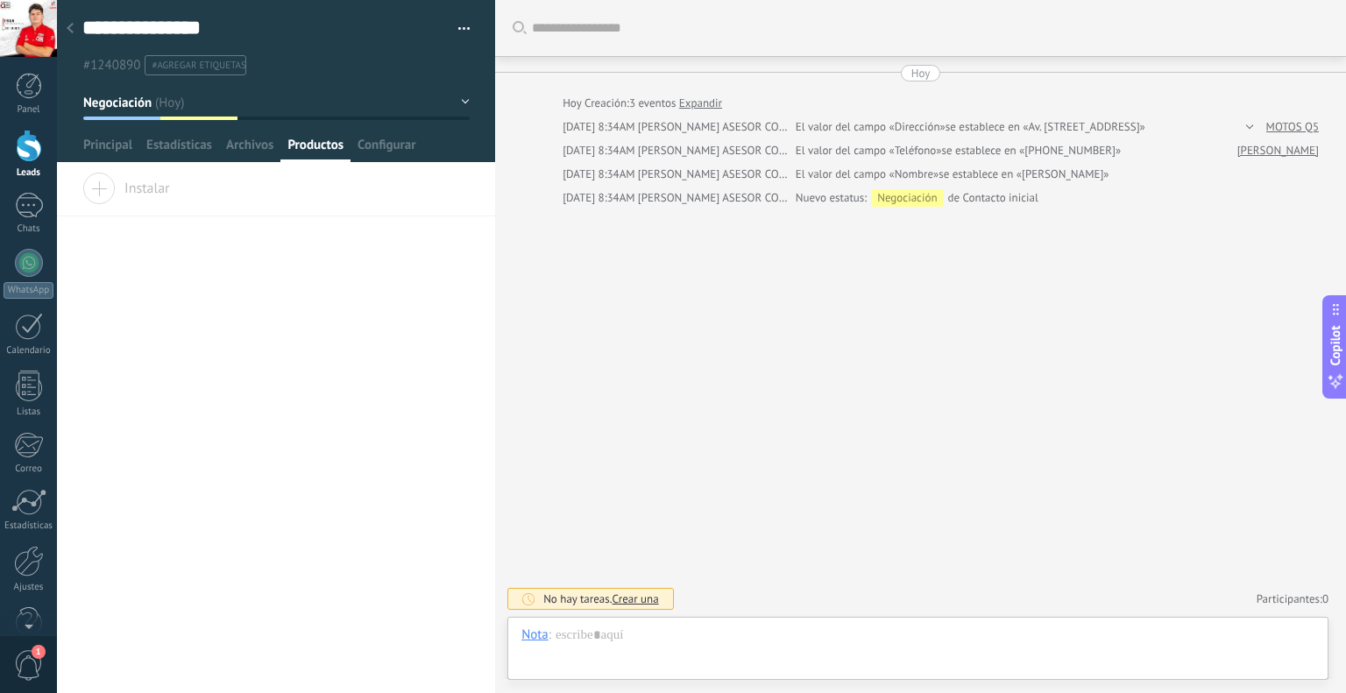
click at [102, 190] on span "Instalar" at bounding box center [126, 185] width 88 height 25
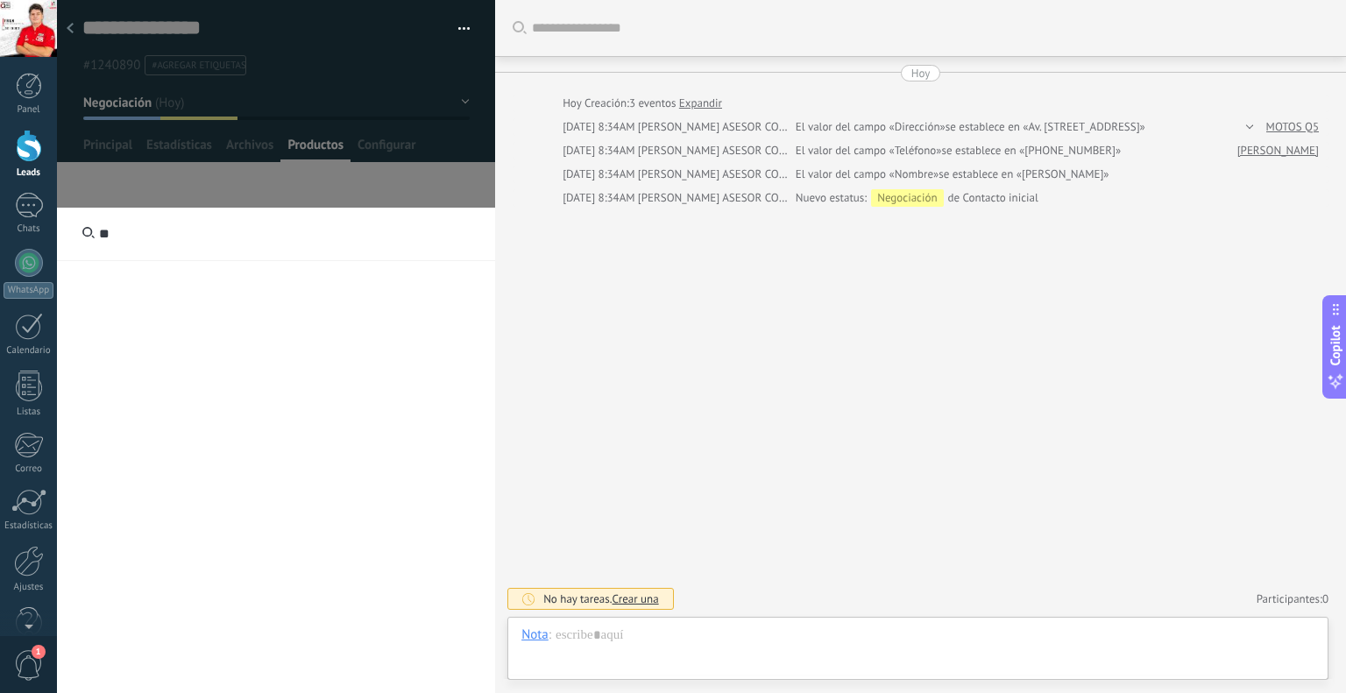
type input "*"
type input "**********"
click at [90, 235] on use at bounding box center [88, 232] width 12 height 11
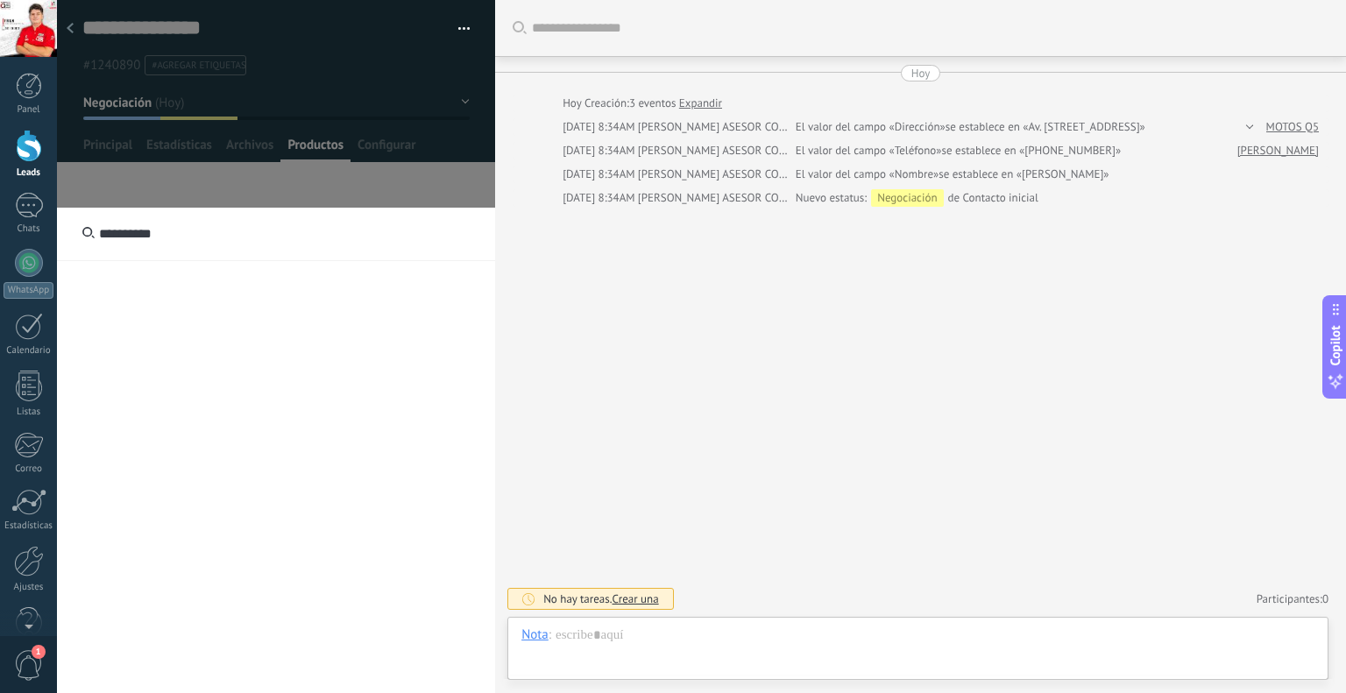
drag, startPoint x: 190, startPoint y: 234, endPoint x: 97, endPoint y: 236, distance: 92.9
click at [97, 236] on input "**********" at bounding box center [276, 234] width 438 height 53
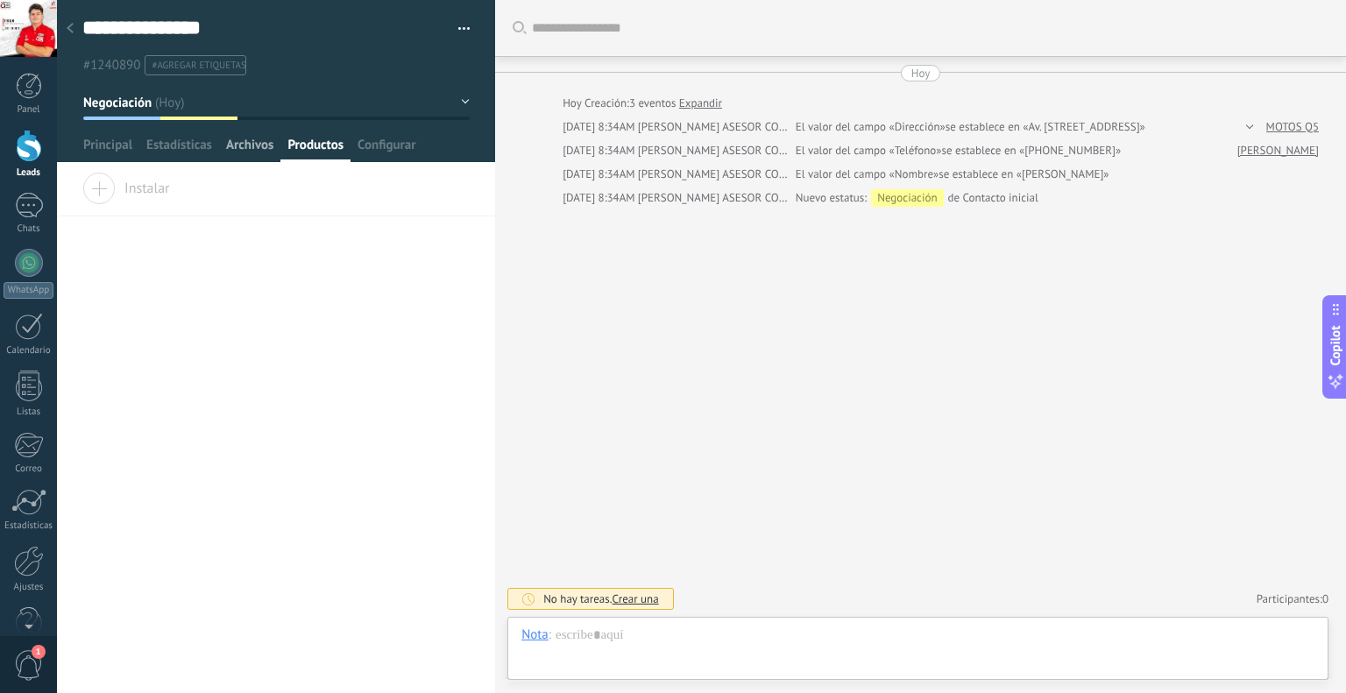
click at [256, 150] on span "Archivos" at bounding box center [249, 149] width 47 height 25
click at [174, 146] on span "Estadísticas" at bounding box center [179, 149] width 66 height 25
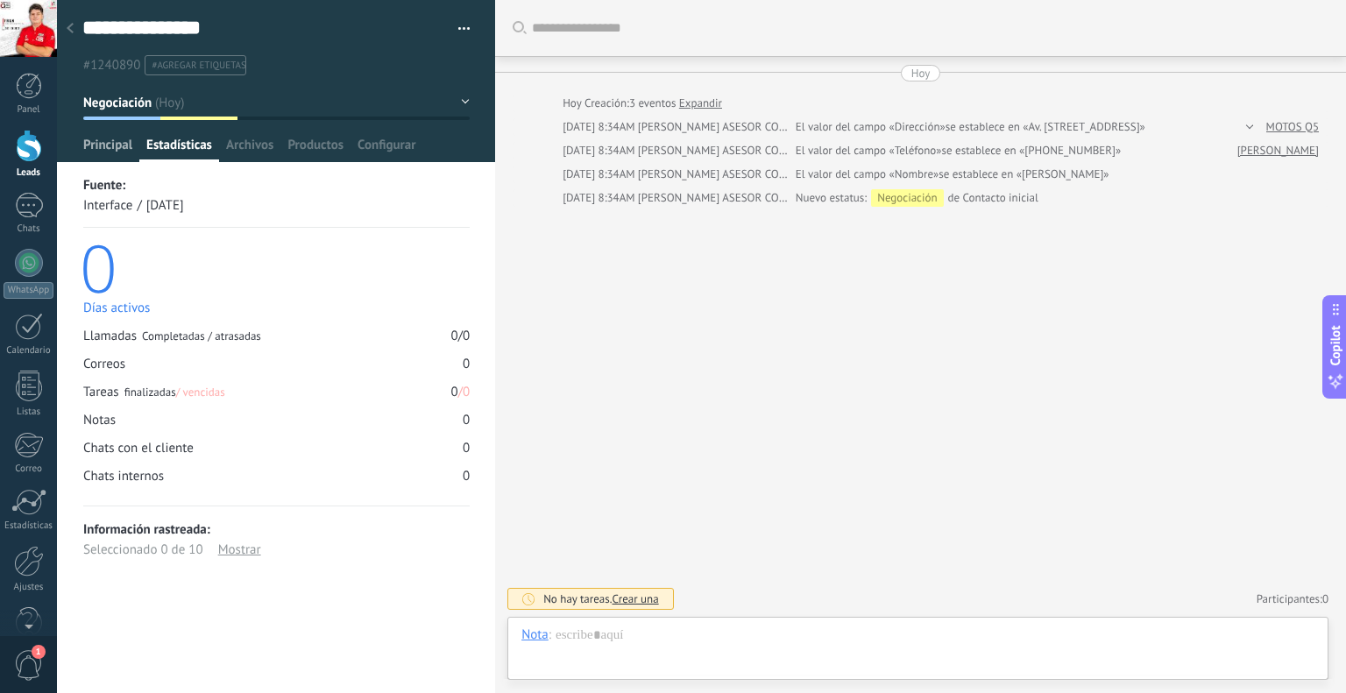
click at [112, 147] on span "Principal" at bounding box center [107, 149] width 49 height 25
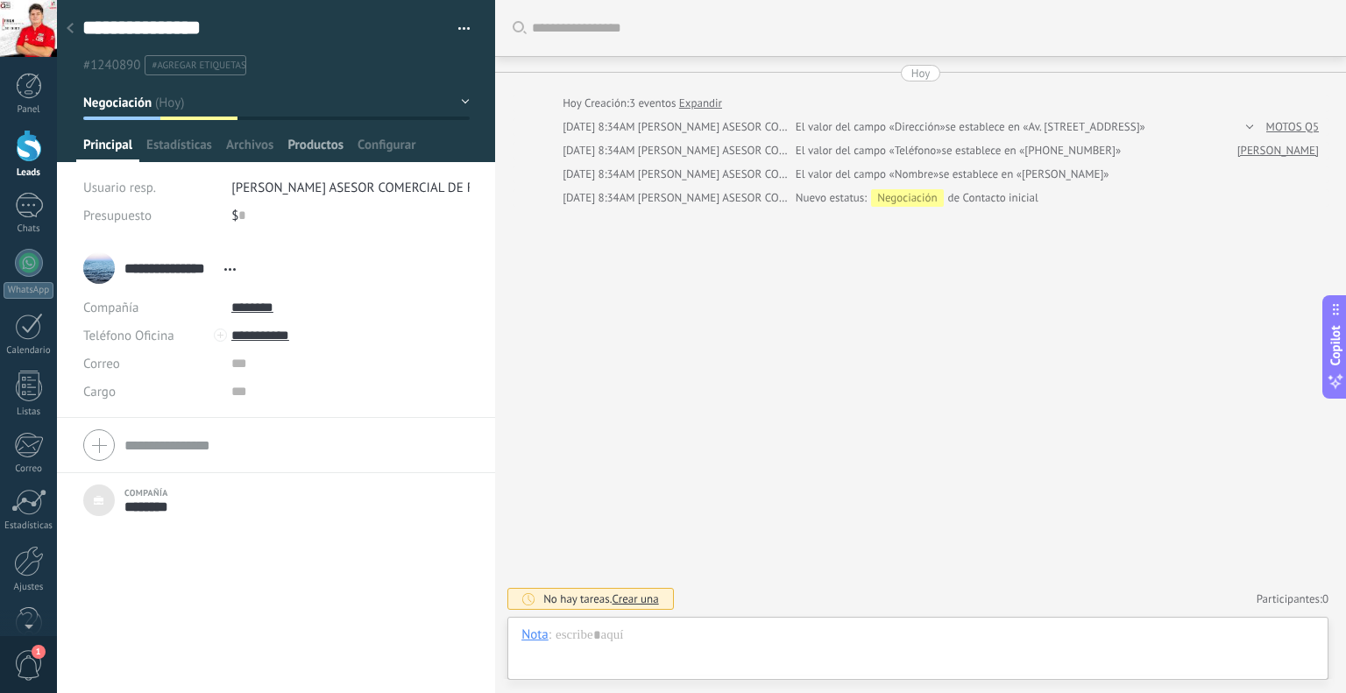
click at [306, 144] on span "Productos" at bounding box center [315, 149] width 56 height 25
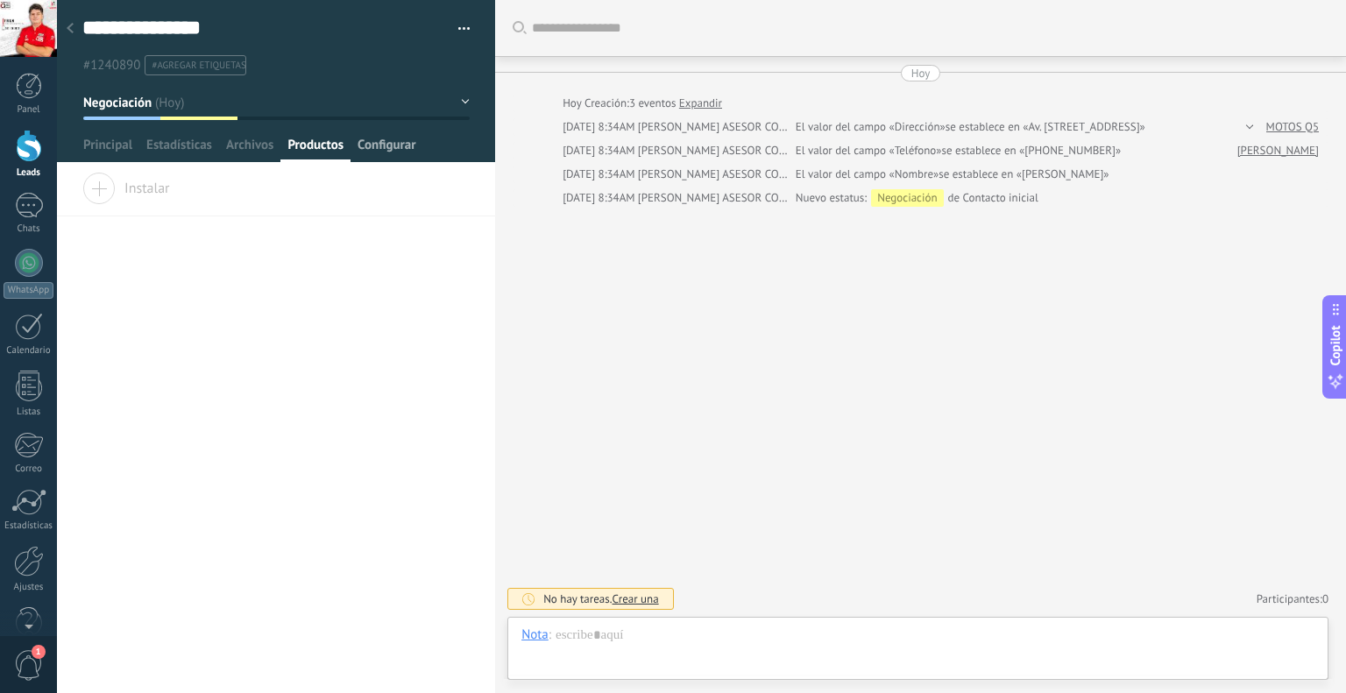
click at [365, 143] on span "Configurar" at bounding box center [386, 149] width 58 height 25
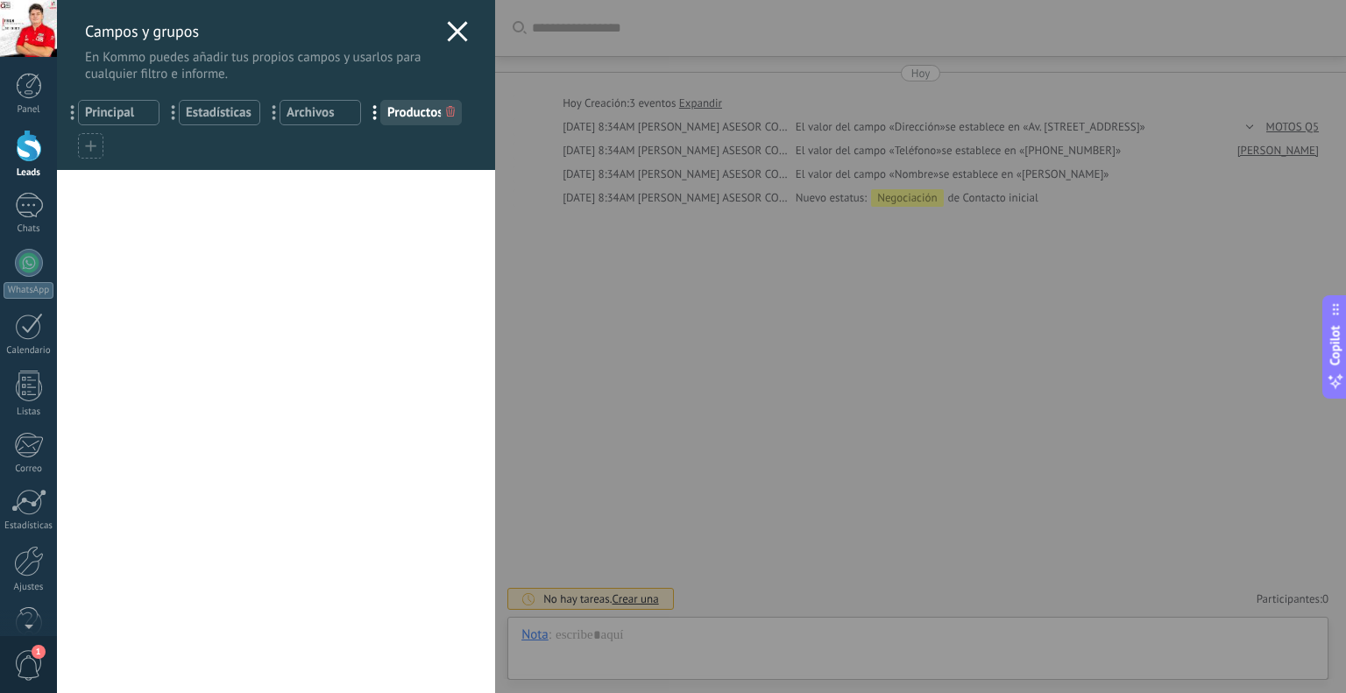
click at [270, 119] on span "..." at bounding box center [280, 112] width 36 height 30
click at [268, 113] on span "..." at bounding box center [280, 112] width 36 height 30
click at [271, 111] on span "..." at bounding box center [280, 112] width 36 height 30
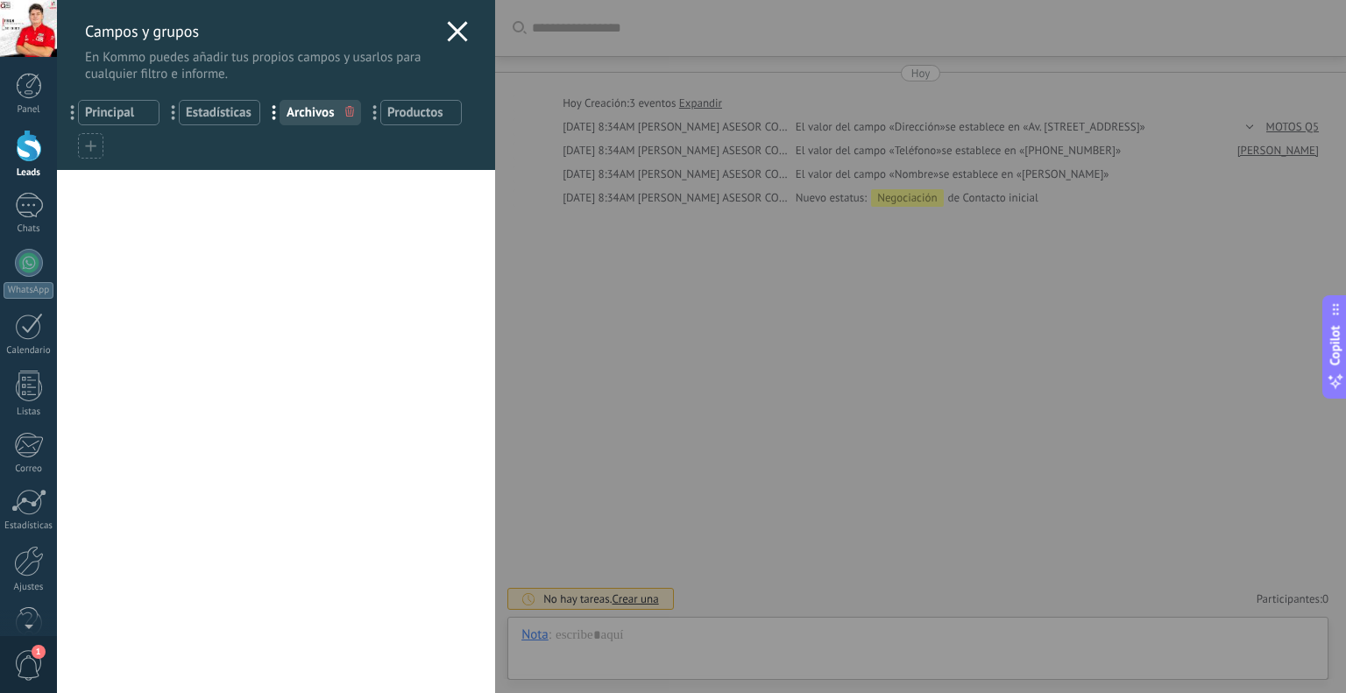
click at [96, 140] on div at bounding box center [90, 145] width 25 height 25
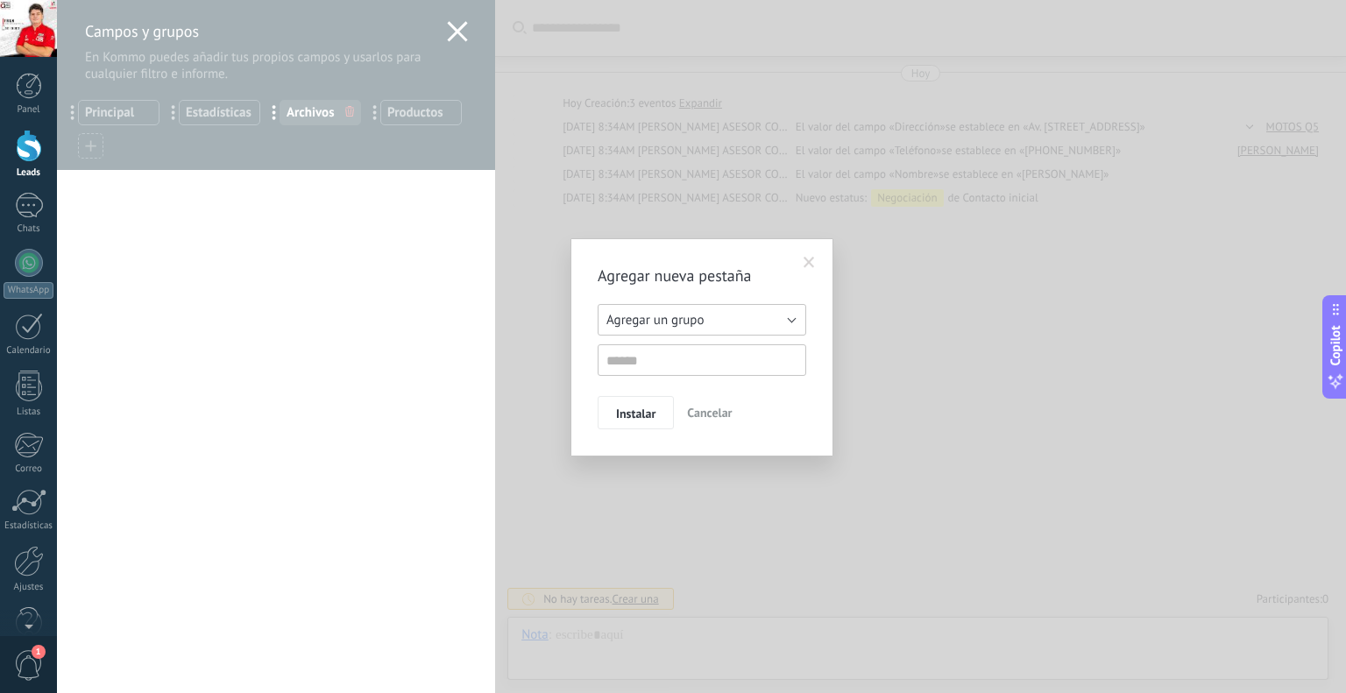
click at [689, 325] on span "Agregar un grupo" at bounding box center [654, 320] width 97 height 17
click at [689, 325] on span "Agregar un grupo" at bounding box center [693, 320] width 213 height 17
click at [813, 261] on span at bounding box center [808, 263] width 11 height 12
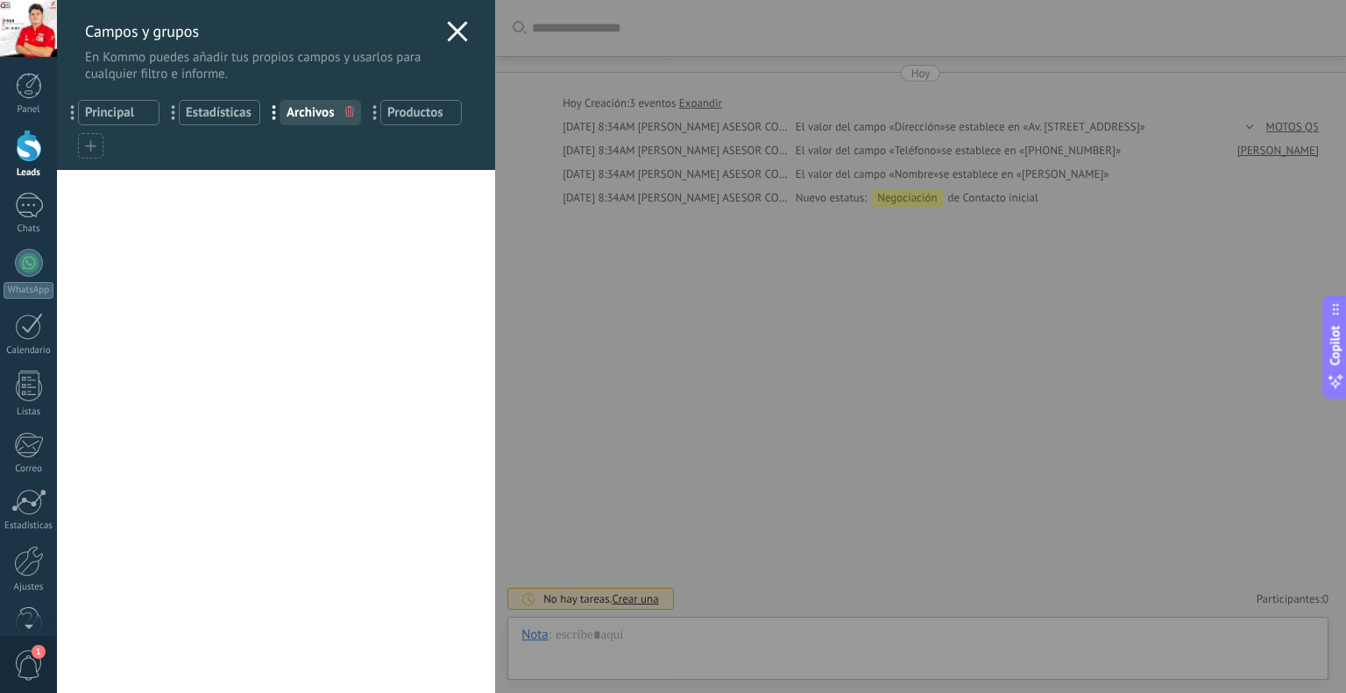
click at [455, 37] on icon at bounding box center [457, 31] width 21 height 21
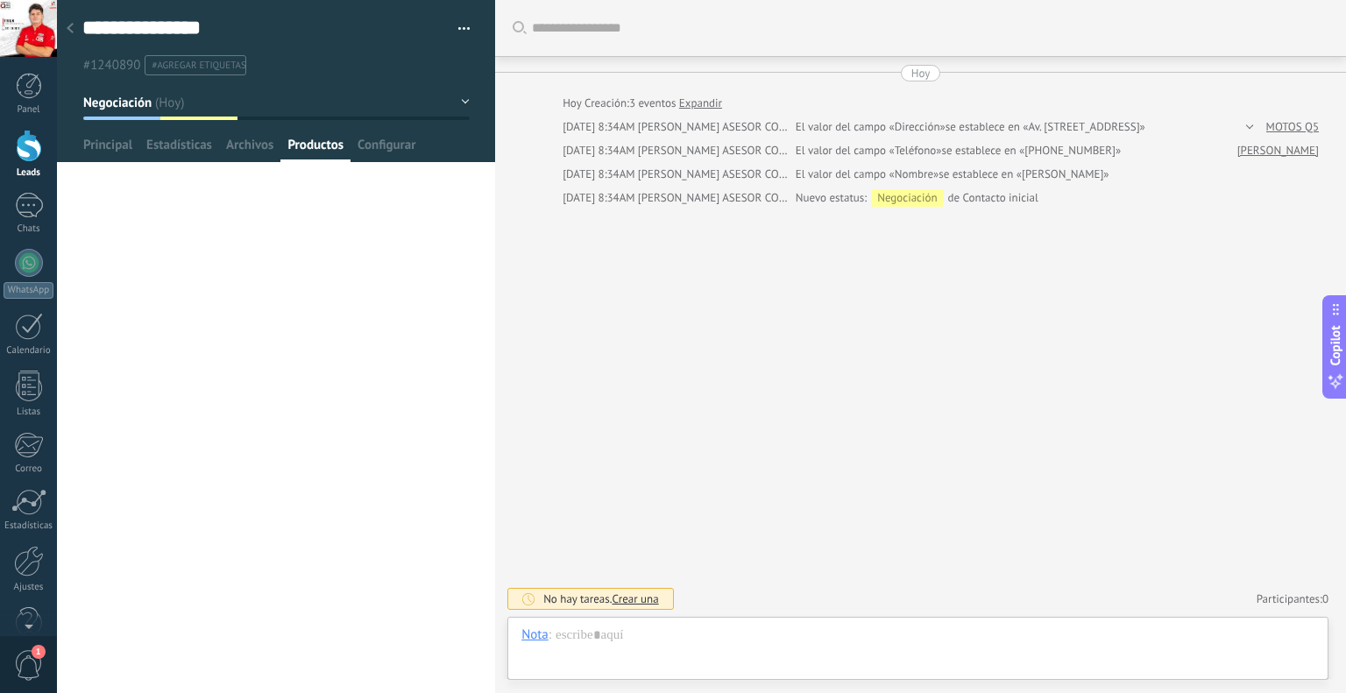
click at [322, 148] on span "Productos" at bounding box center [315, 149] width 56 height 25
click at [97, 194] on span "Instalar" at bounding box center [126, 185] width 88 height 25
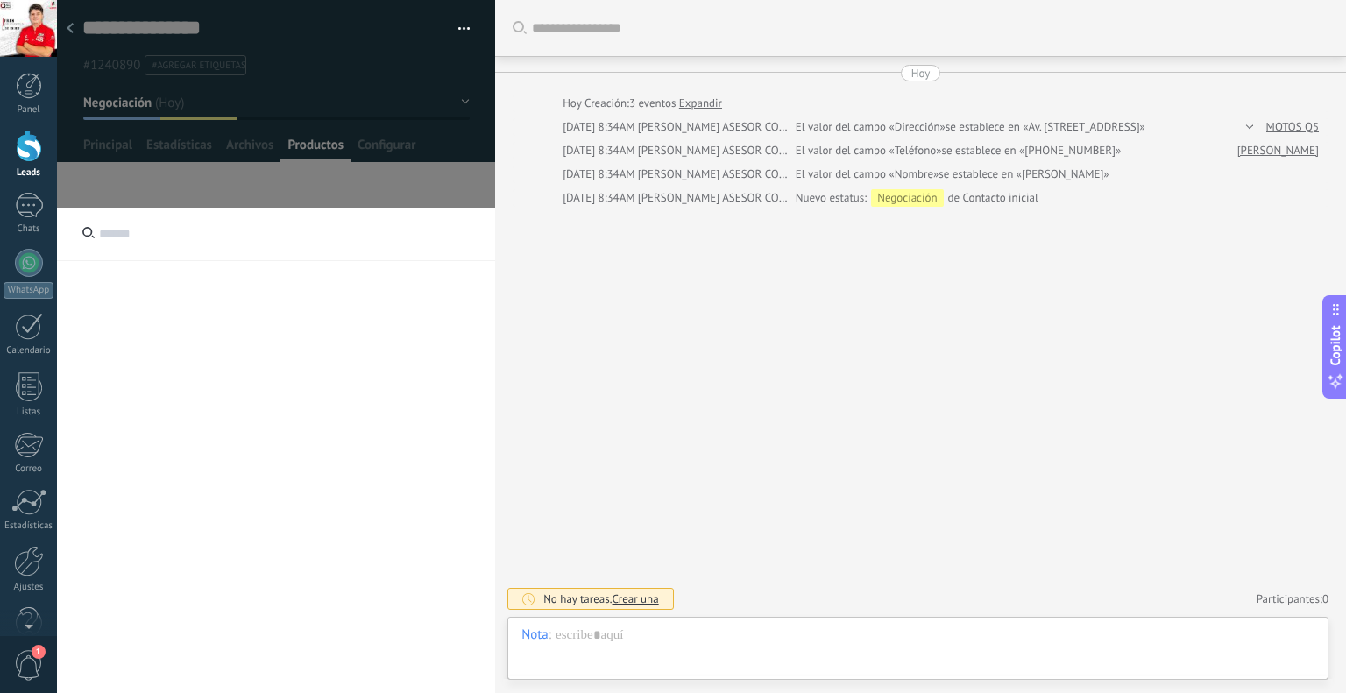
click at [112, 237] on input "text" at bounding box center [276, 234] width 438 height 53
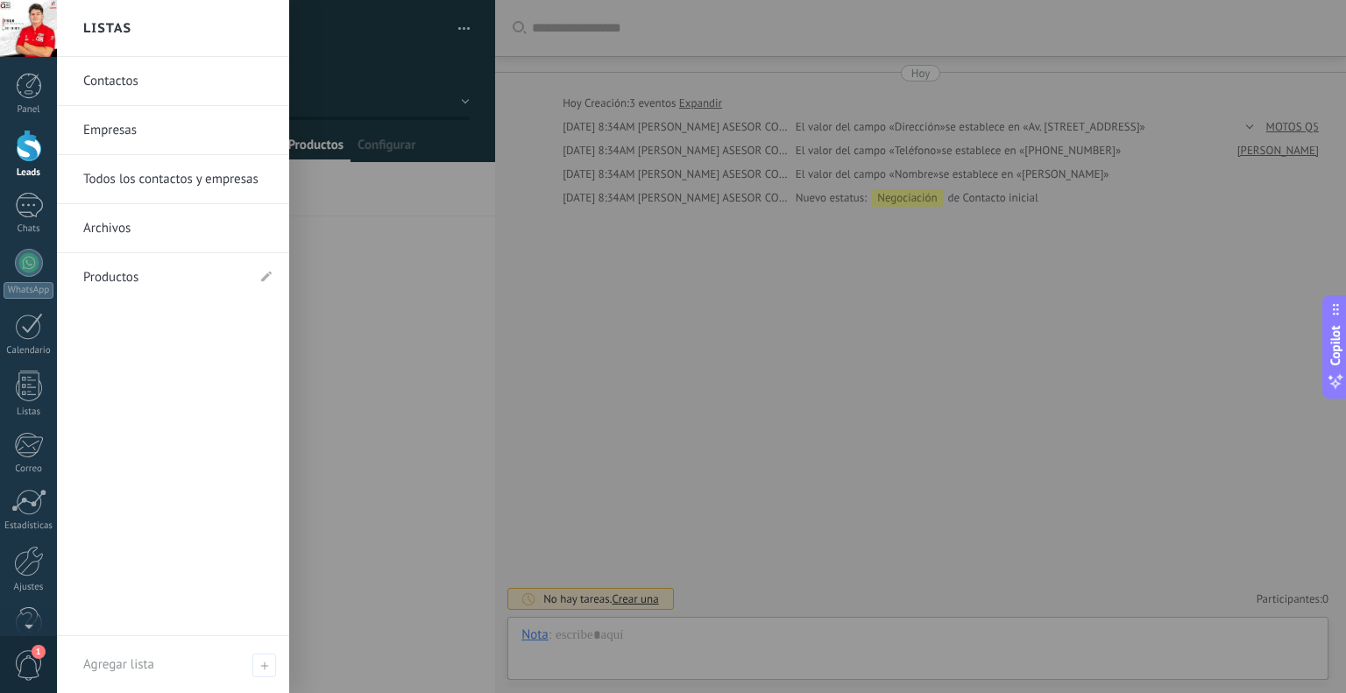
click at [259, 272] on li "Productos" at bounding box center [173, 277] width 232 height 48
click at [273, 283] on li "Productos" at bounding box center [173, 277] width 232 height 48
click at [266, 275] on use at bounding box center [266, 276] width 11 height 11
click at [265, 272] on icon at bounding box center [263, 277] width 19 height 11
click at [31, 391] on div at bounding box center [29, 386] width 26 height 31
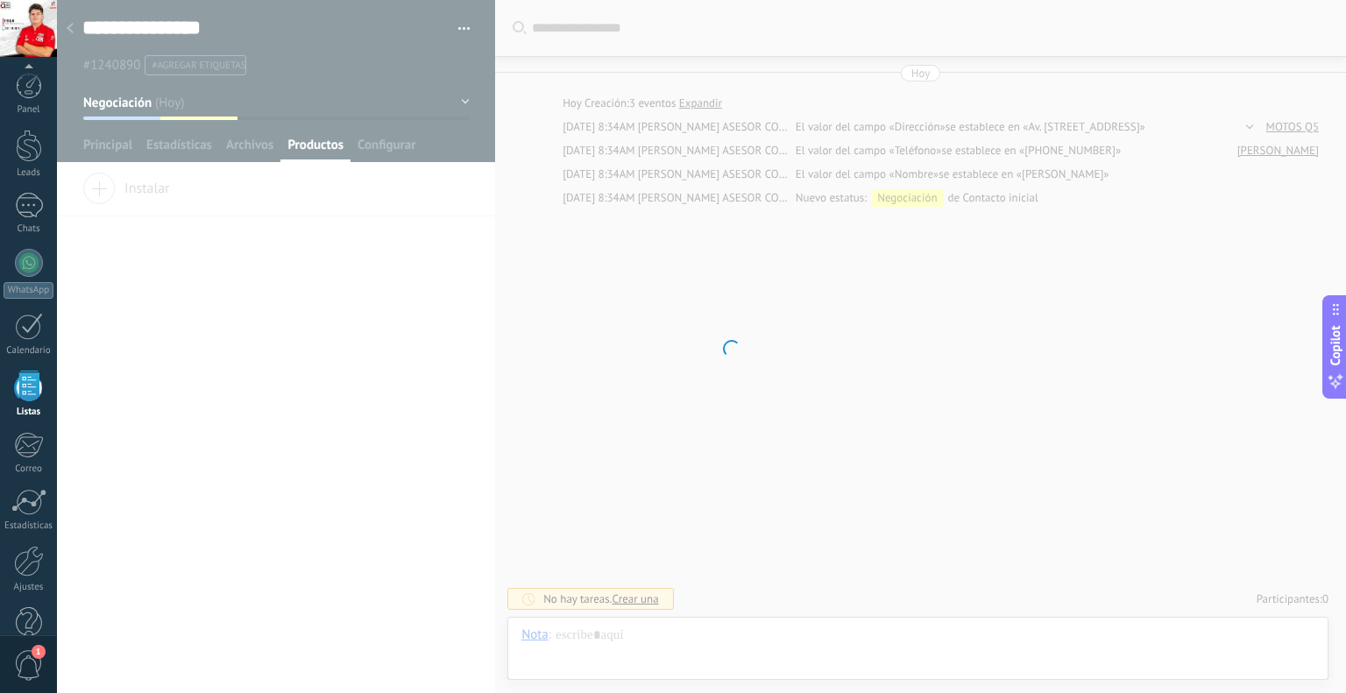
scroll to position [35, 0]
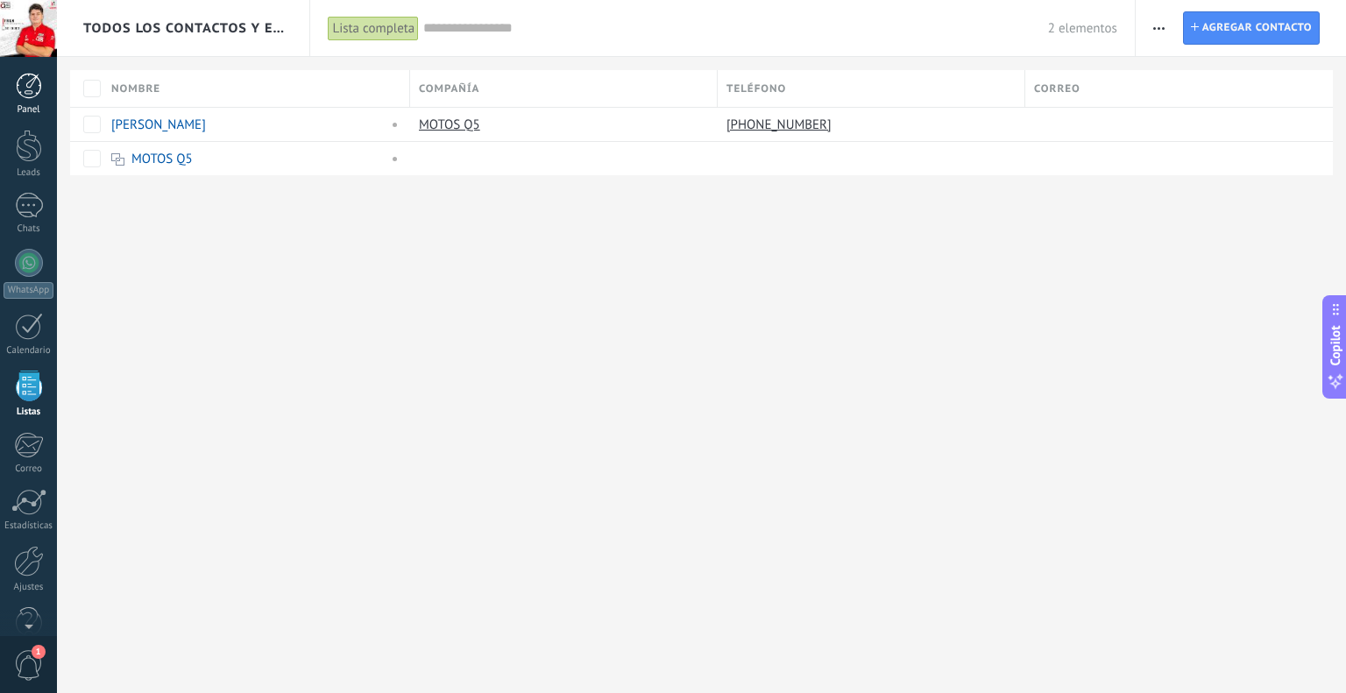
click at [27, 96] on div at bounding box center [29, 86] width 26 height 26
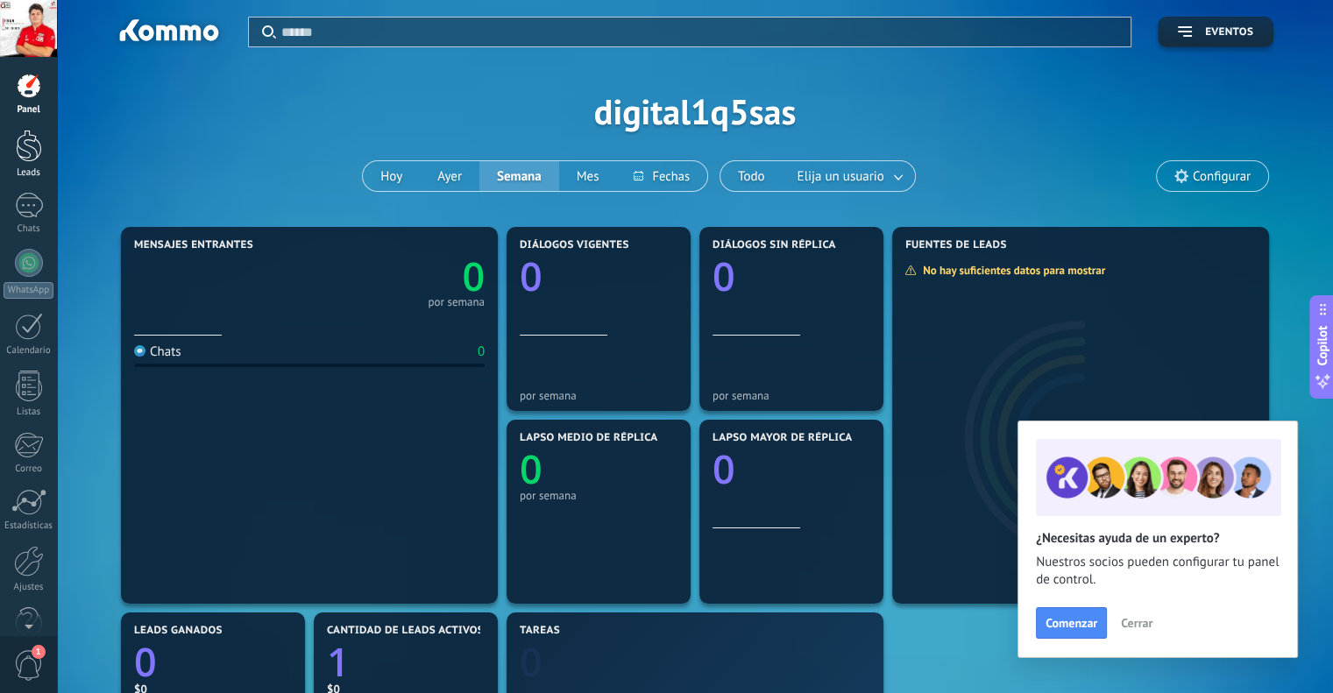
click at [28, 144] on div at bounding box center [29, 146] width 26 height 32
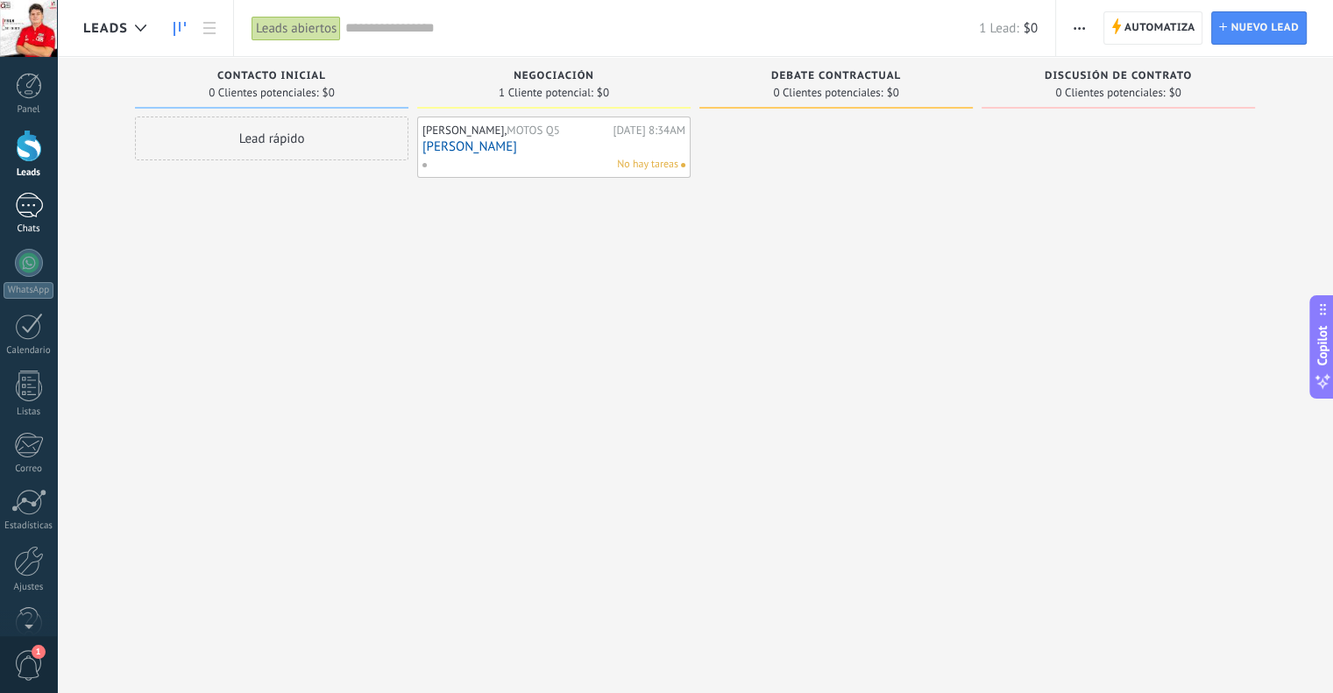
click at [39, 215] on div at bounding box center [29, 205] width 28 height 25
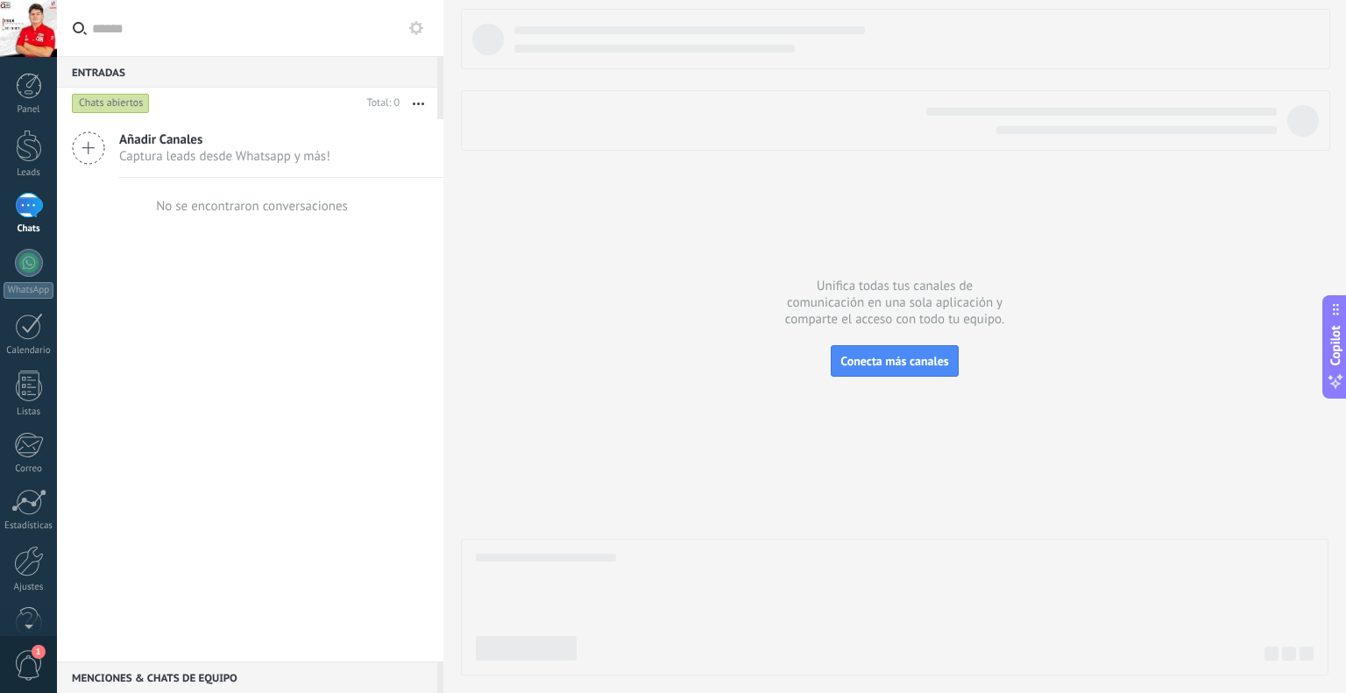
click at [85, 148] on icon at bounding box center [88, 147] width 33 height 33
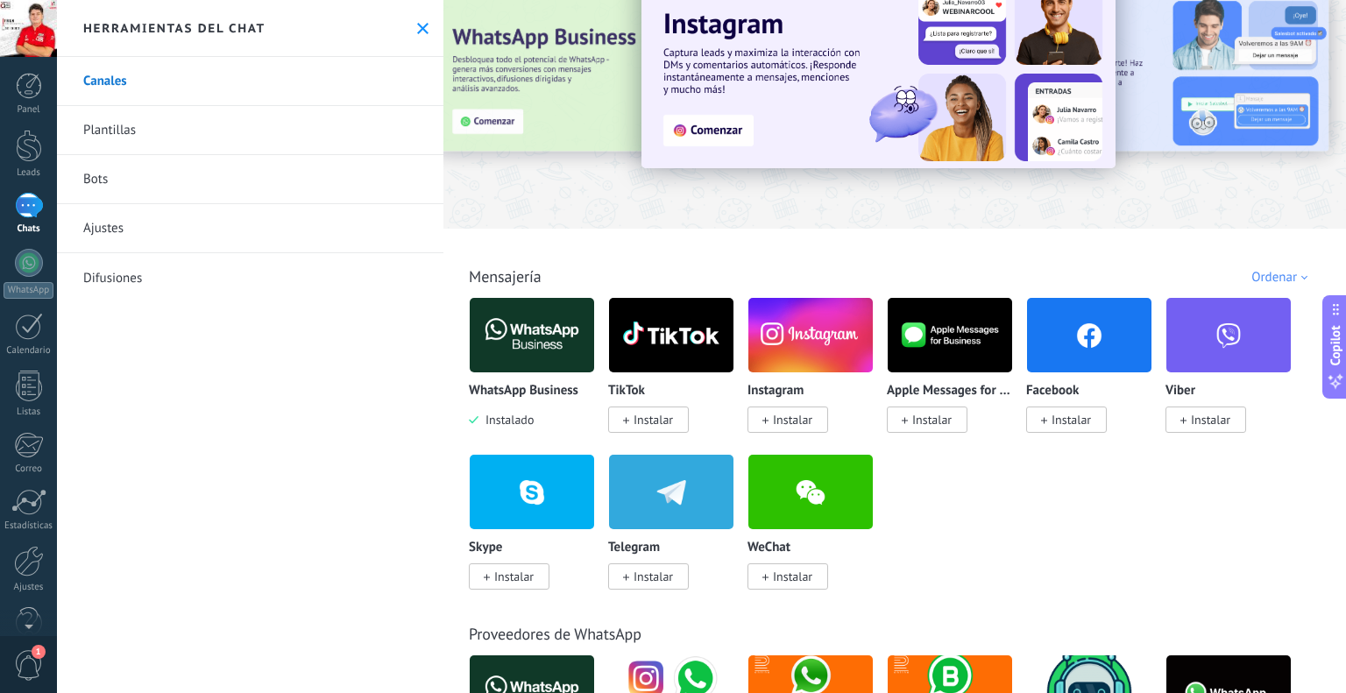
scroll to position [88, 0]
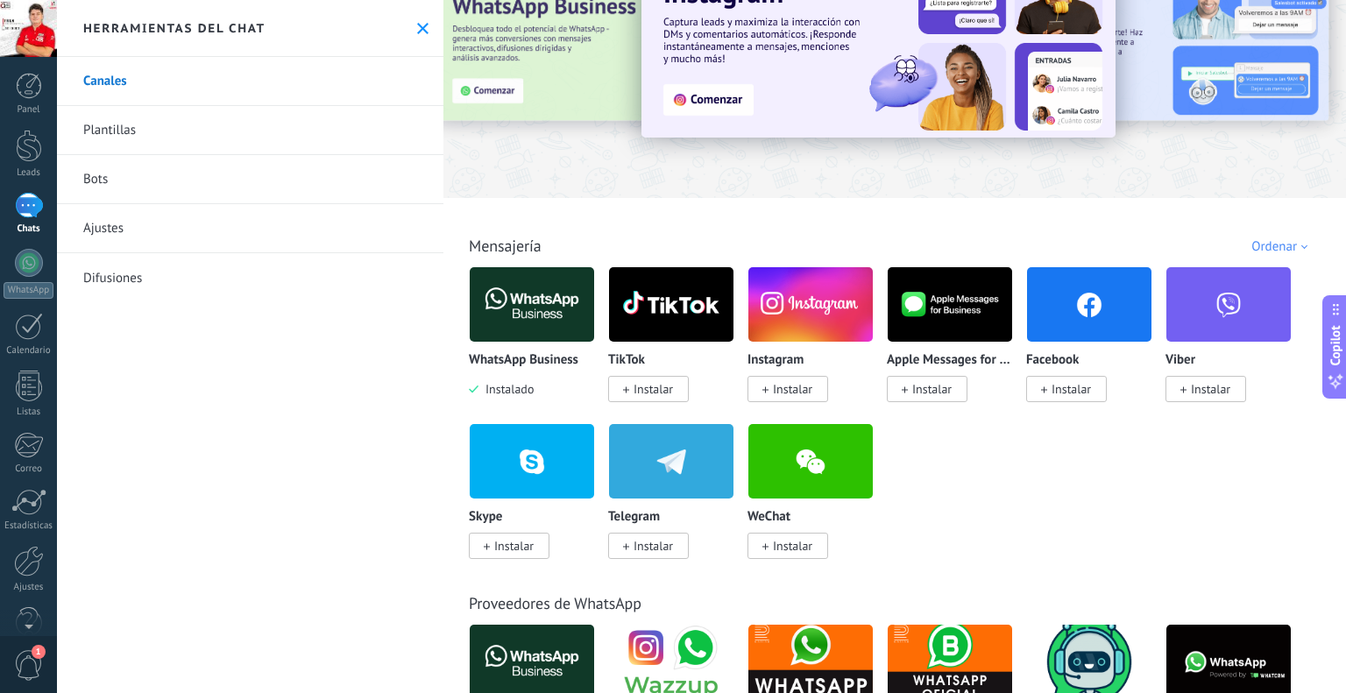
click at [648, 391] on span "Instalar" at bounding box center [652, 389] width 39 height 16
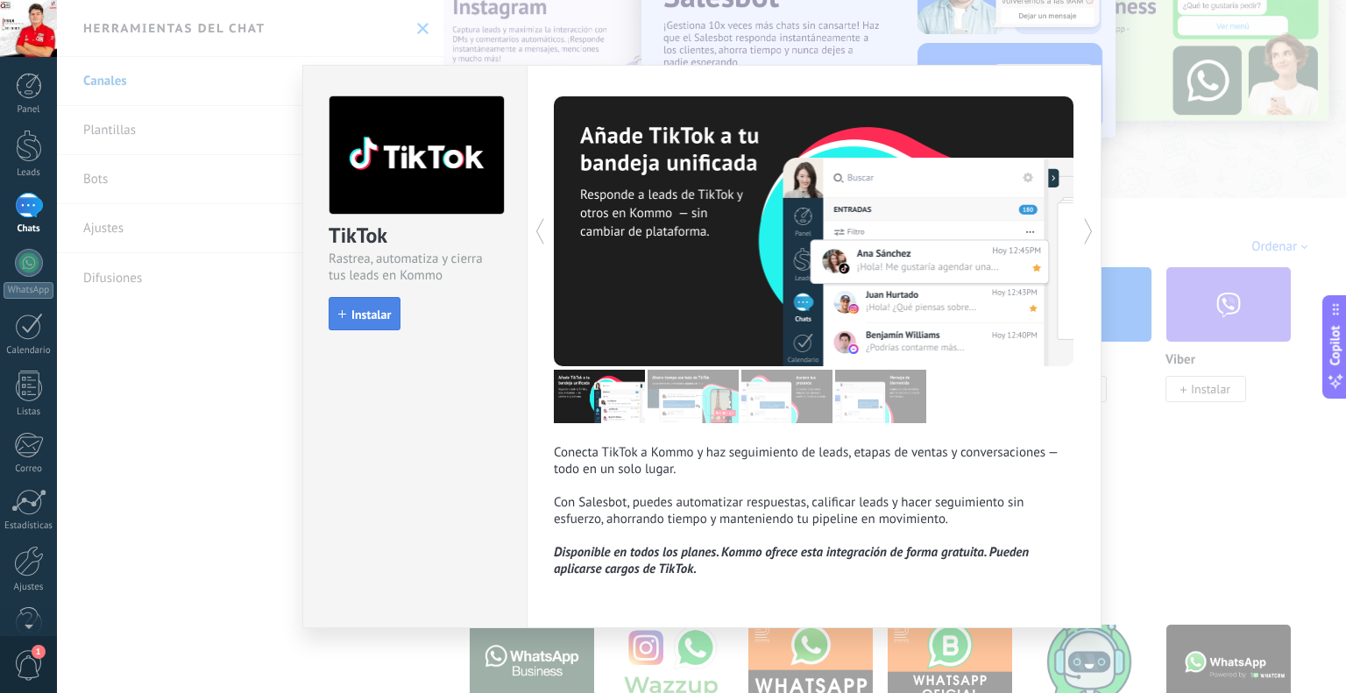
click at [365, 321] on span "Instalar" at bounding box center [370, 314] width 39 height 12
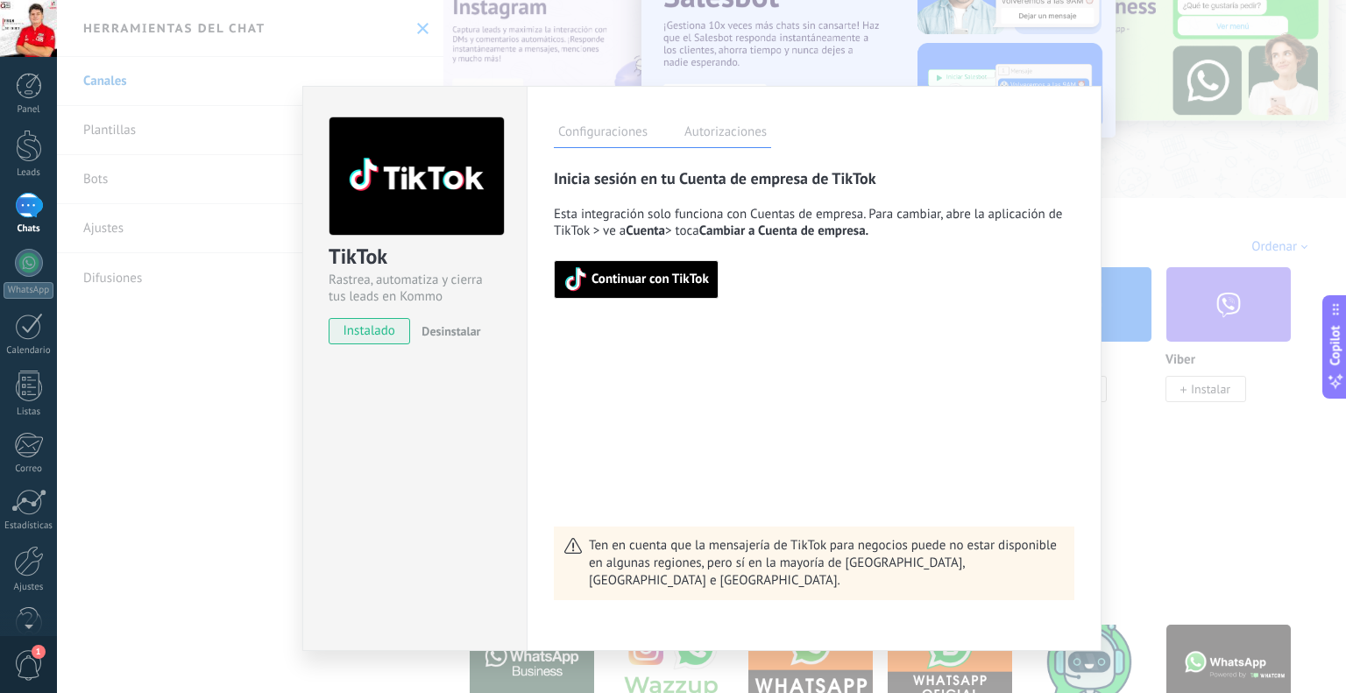
click at [598, 286] on span "Continuar con TikTok" at bounding box center [649, 279] width 117 height 12
click at [1105, 118] on div "TikTok Rastrea, automatiza y cierra tus leads en Kommo instalado Desinstalar Co…" at bounding box center [701, 346] width 1289 height 693
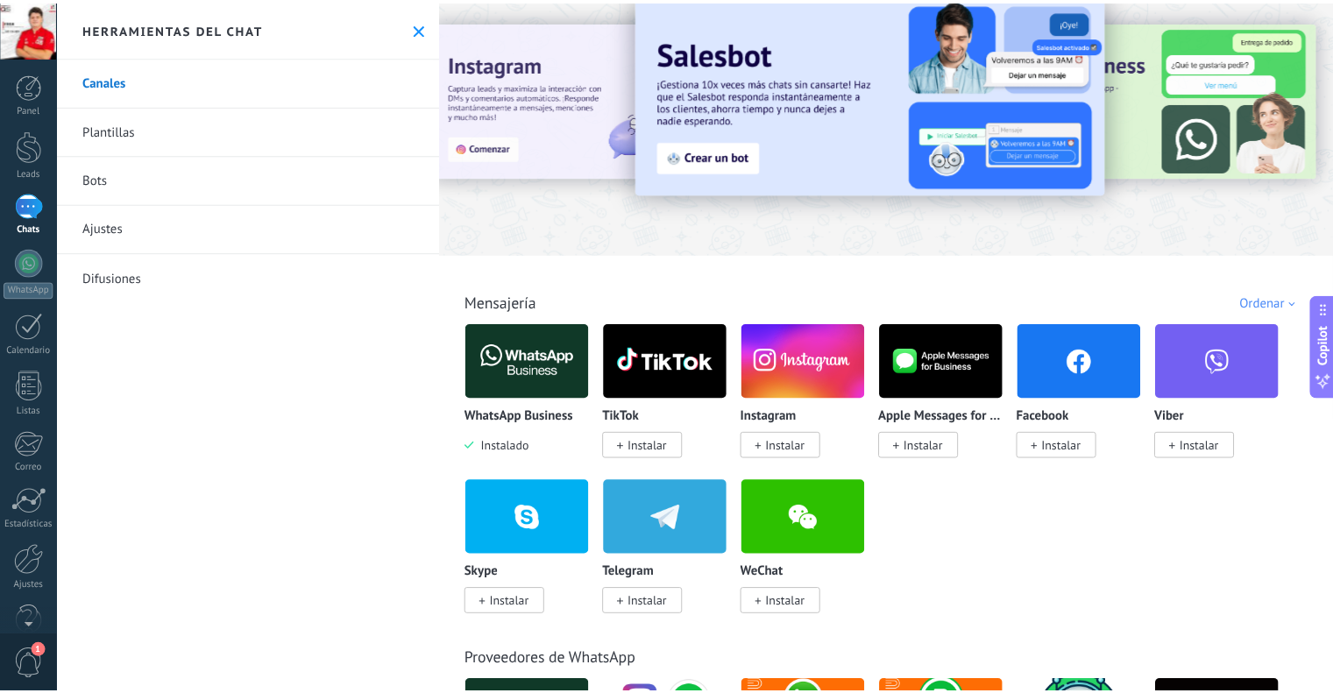
scroll to position [0, 0]
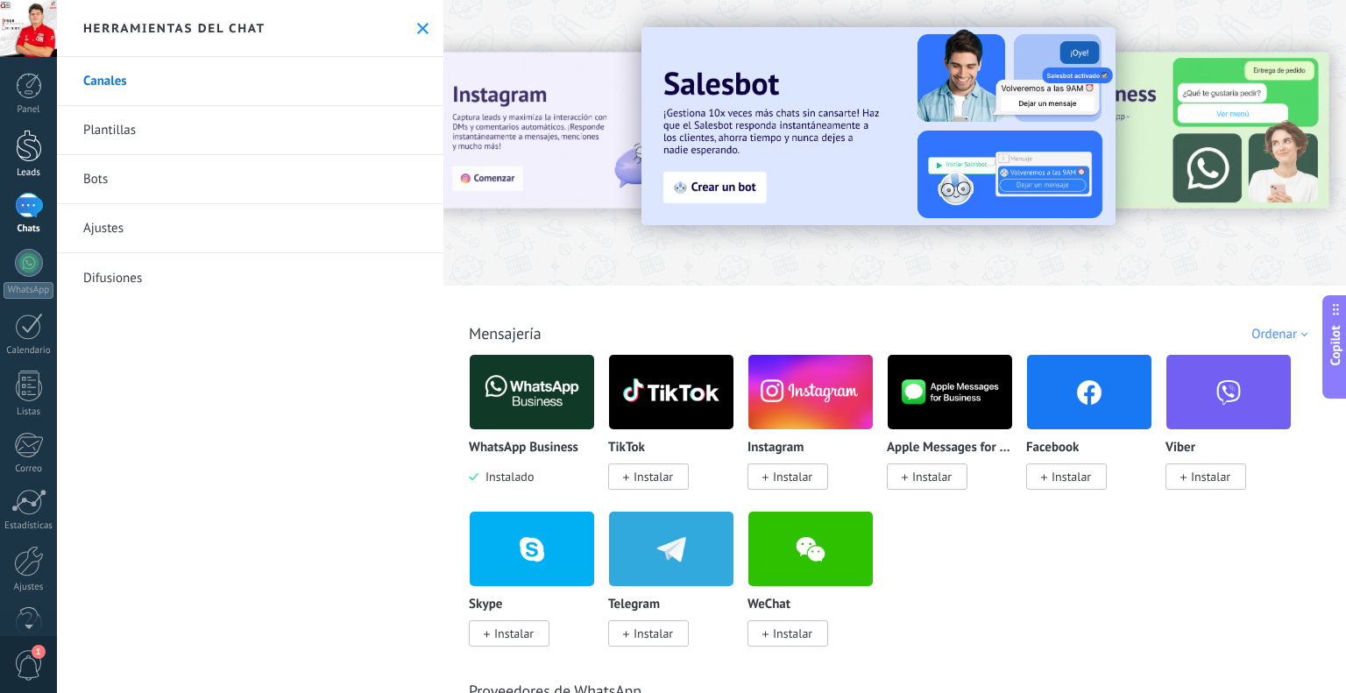
click at [32, 147] on div at bounding box center [29, 146] width 26 height 32
